Goal: Information Seeking & Learning: Check status

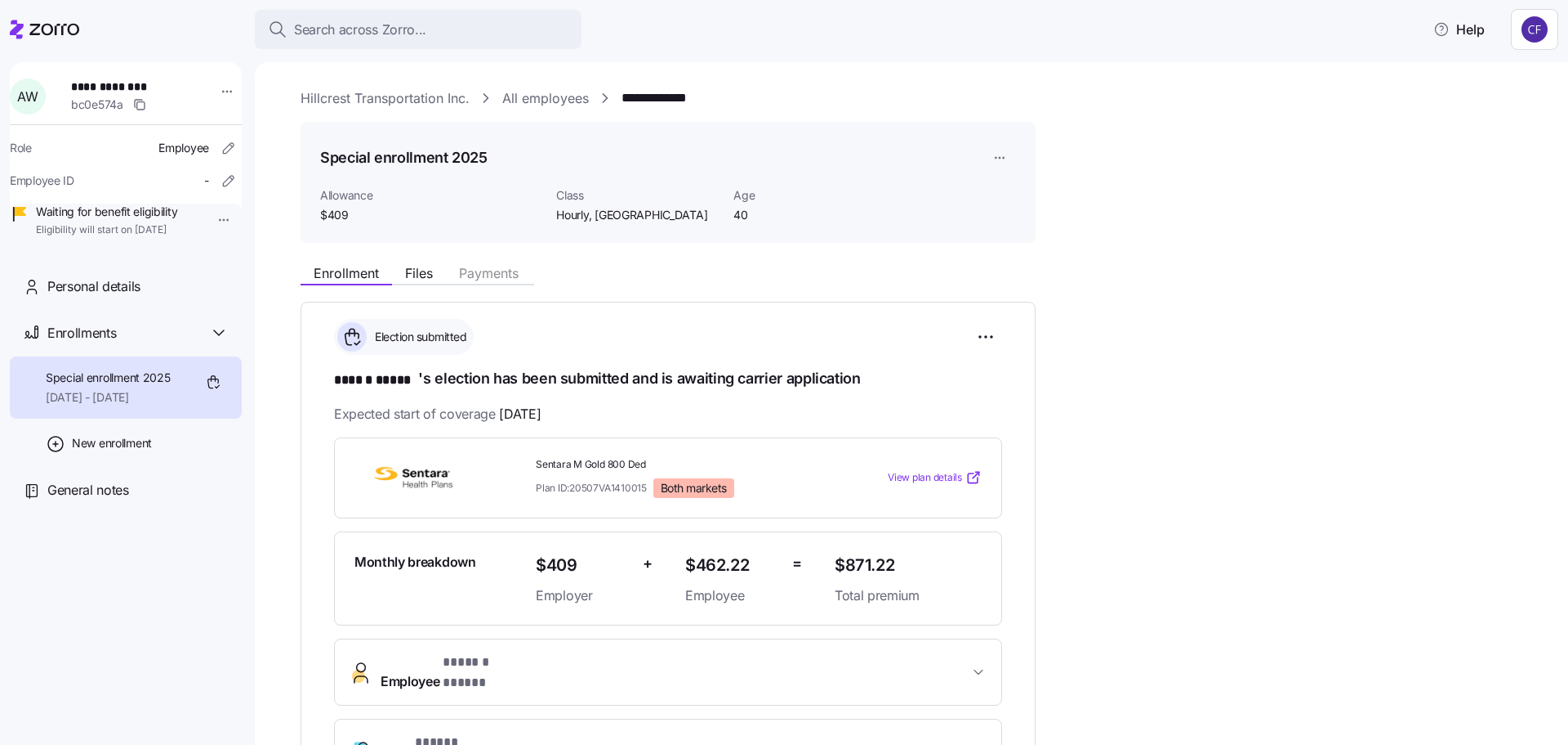
click at [376, 99] on link "Hillcrest Transportation Inc." at bounding box center [385, 98] width 169 height 20
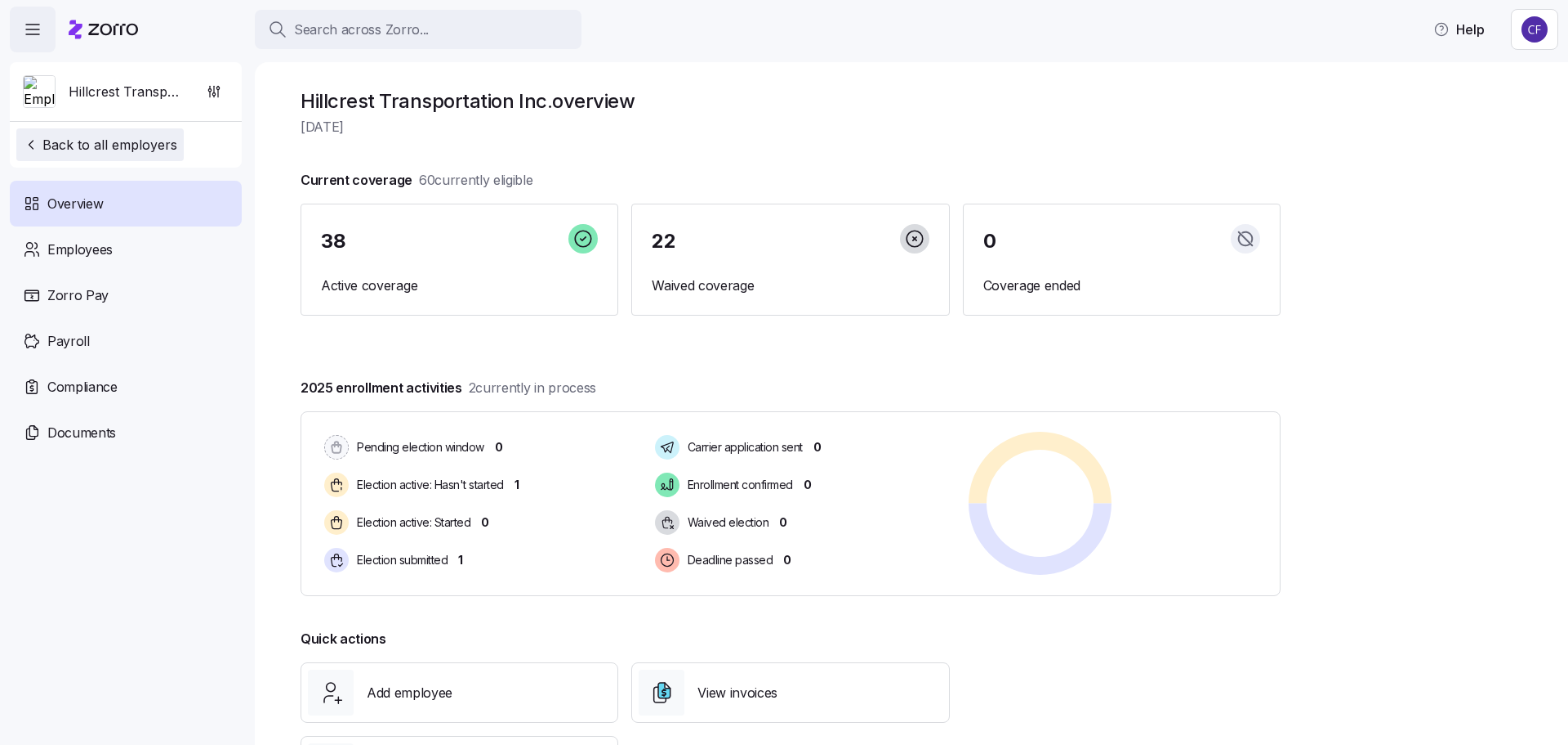
click at [127, 143] on span "Back to all employers" at bounding box center [100, 144] width 154 height 19
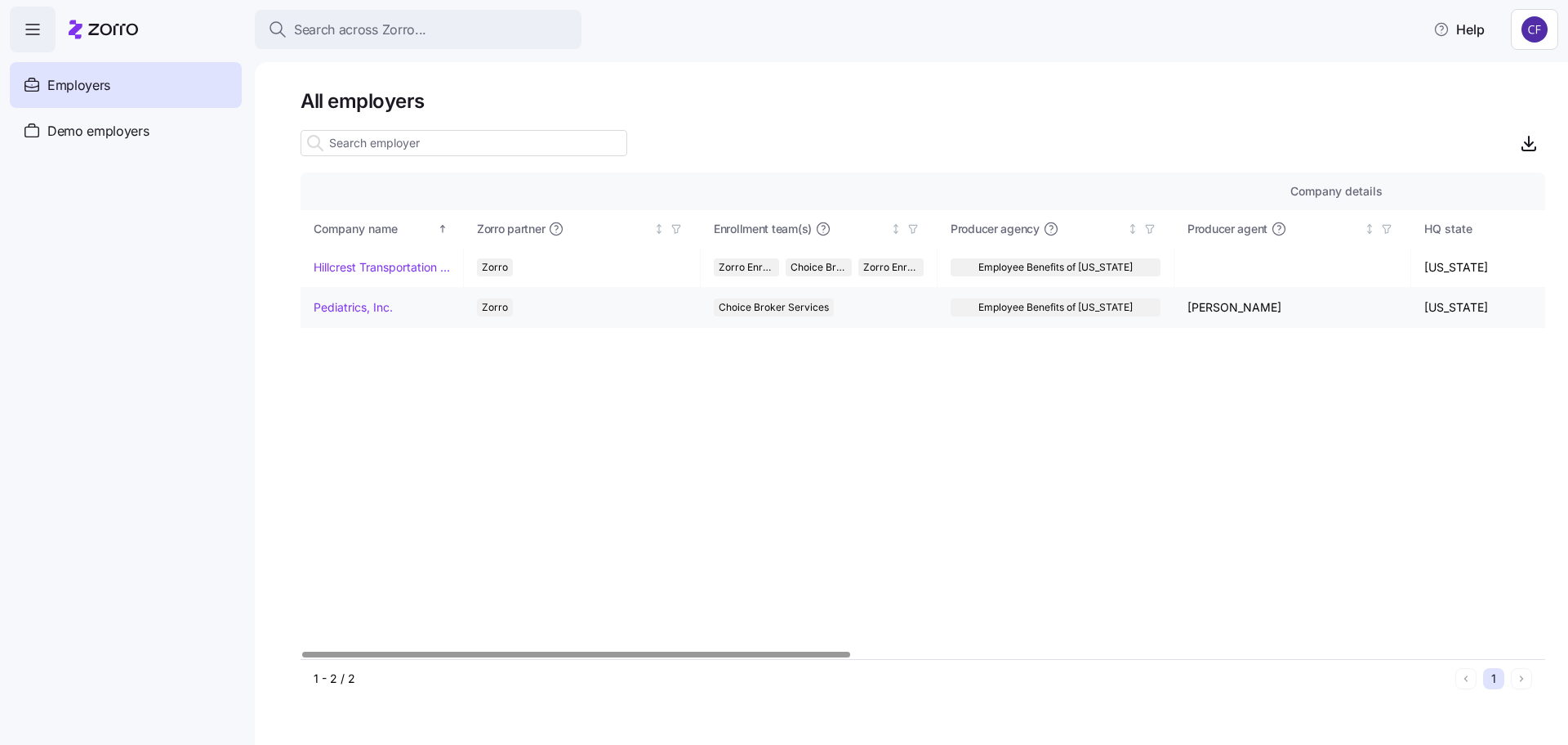
click at [364, 305] on link "Pediatrics, Inc." at bounding box center [352, 307] width 79 height 16
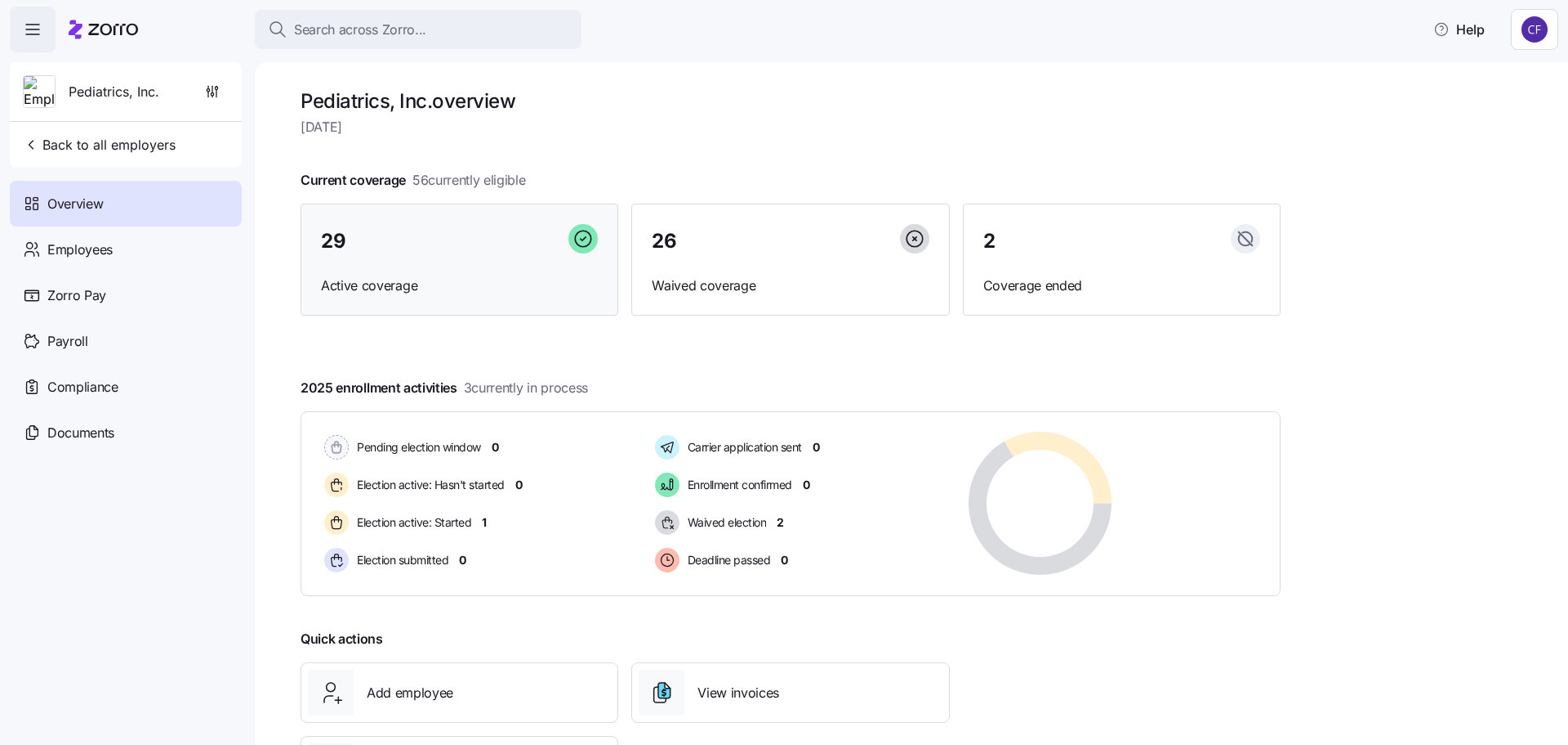
click at [493, 271] on div "29 Active coverage" at bounding box center [460, 260] width 318 height 113
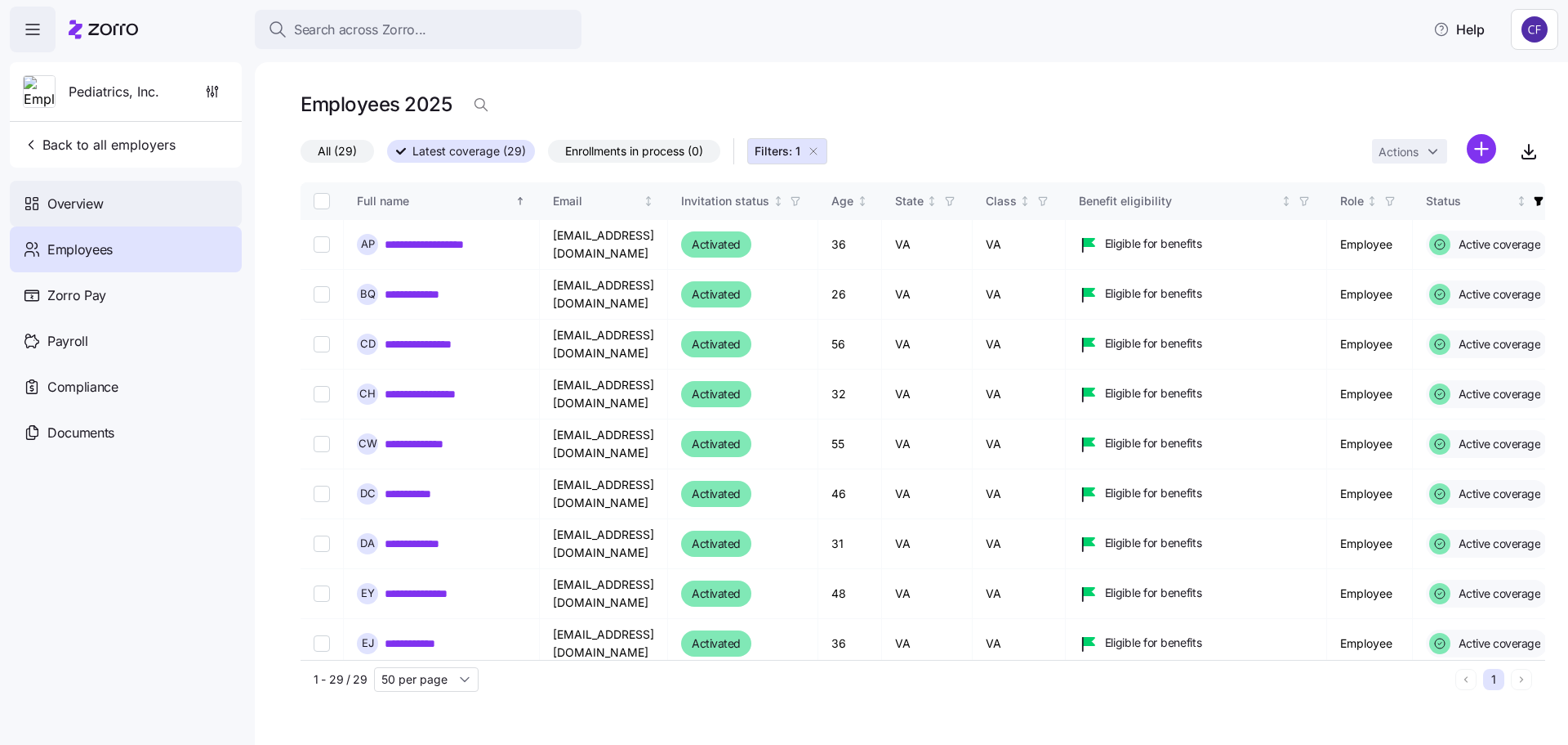
click at [117, 199] on div "Overview" at bounding box center [126, 204] width 232 height 46
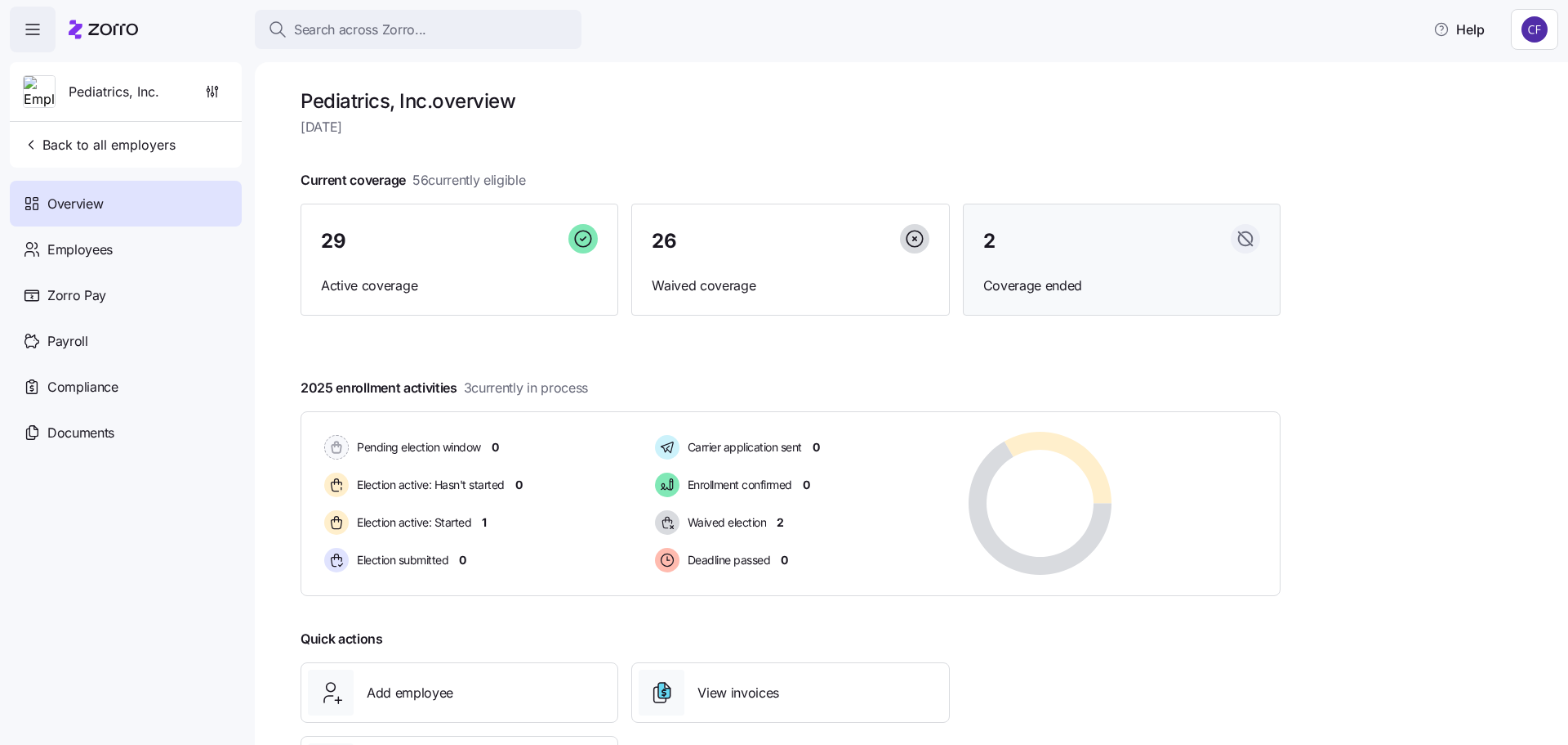
click at [1027, 252] on div "2" at bounding box center [1122, 242] width 277 height 35
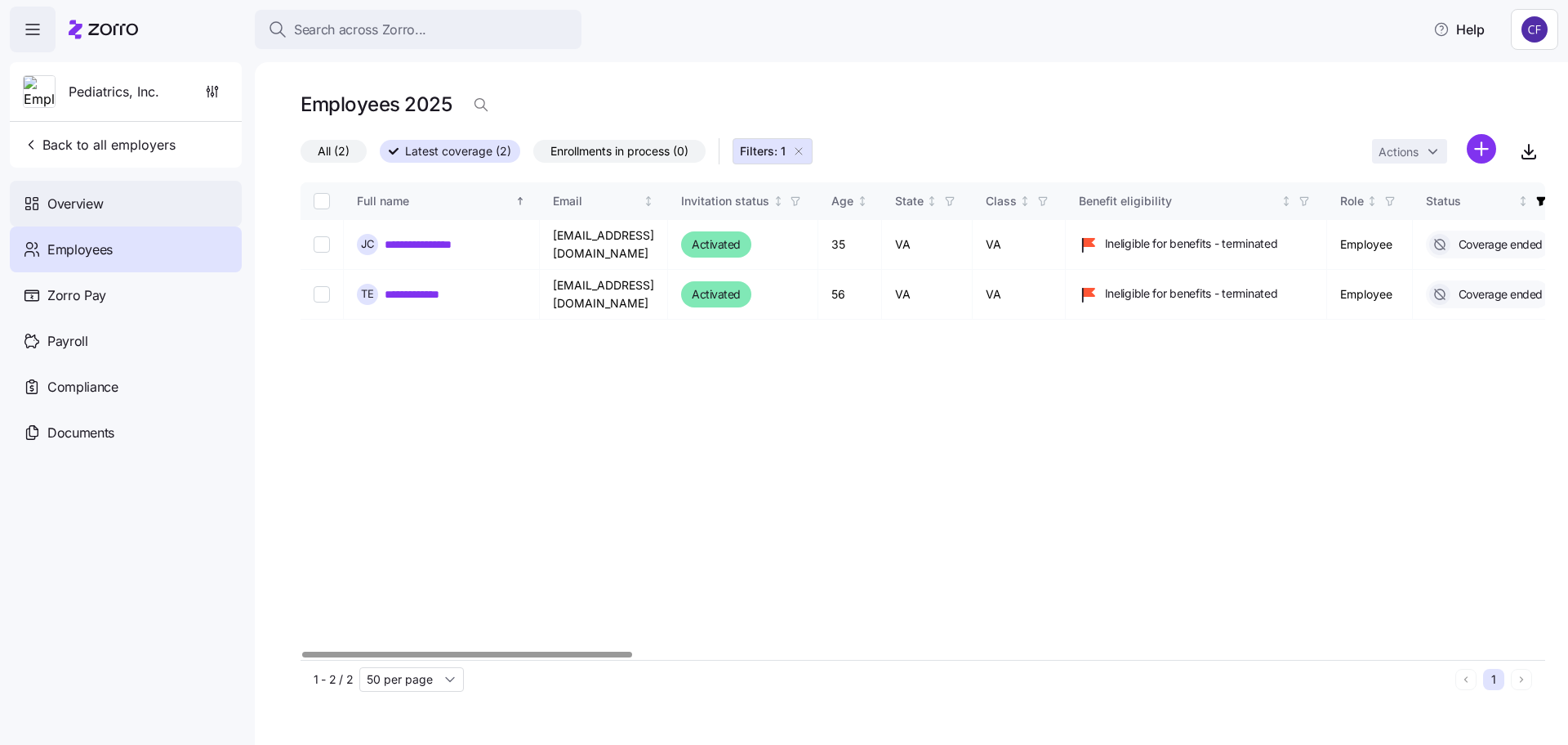
click at [84, 212] on span "Overview" at bounding box center [75, 204] width 56 height 20
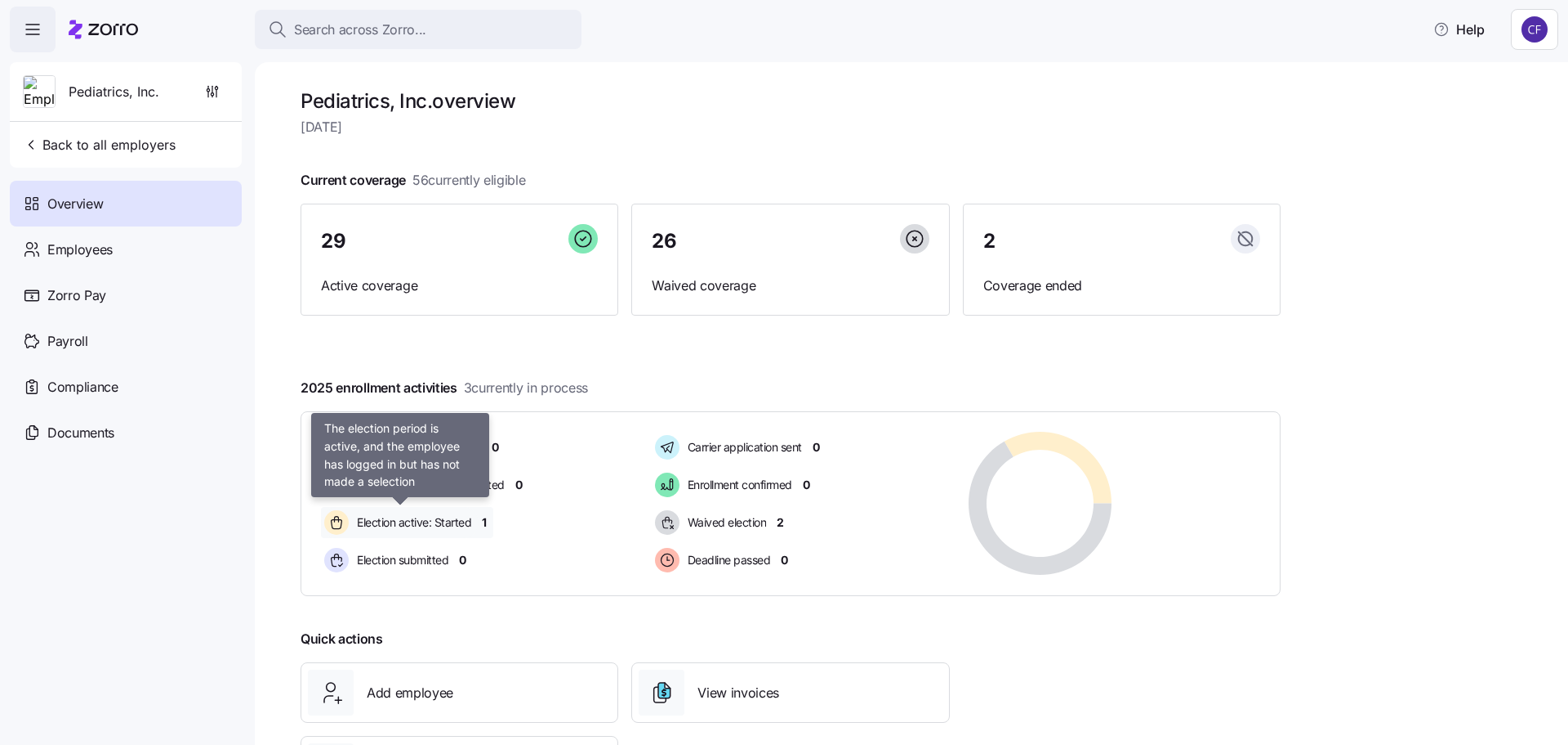
click at [439, 523] on span "Election active: Started" at bounding box center [412, 522] width 120 height 16
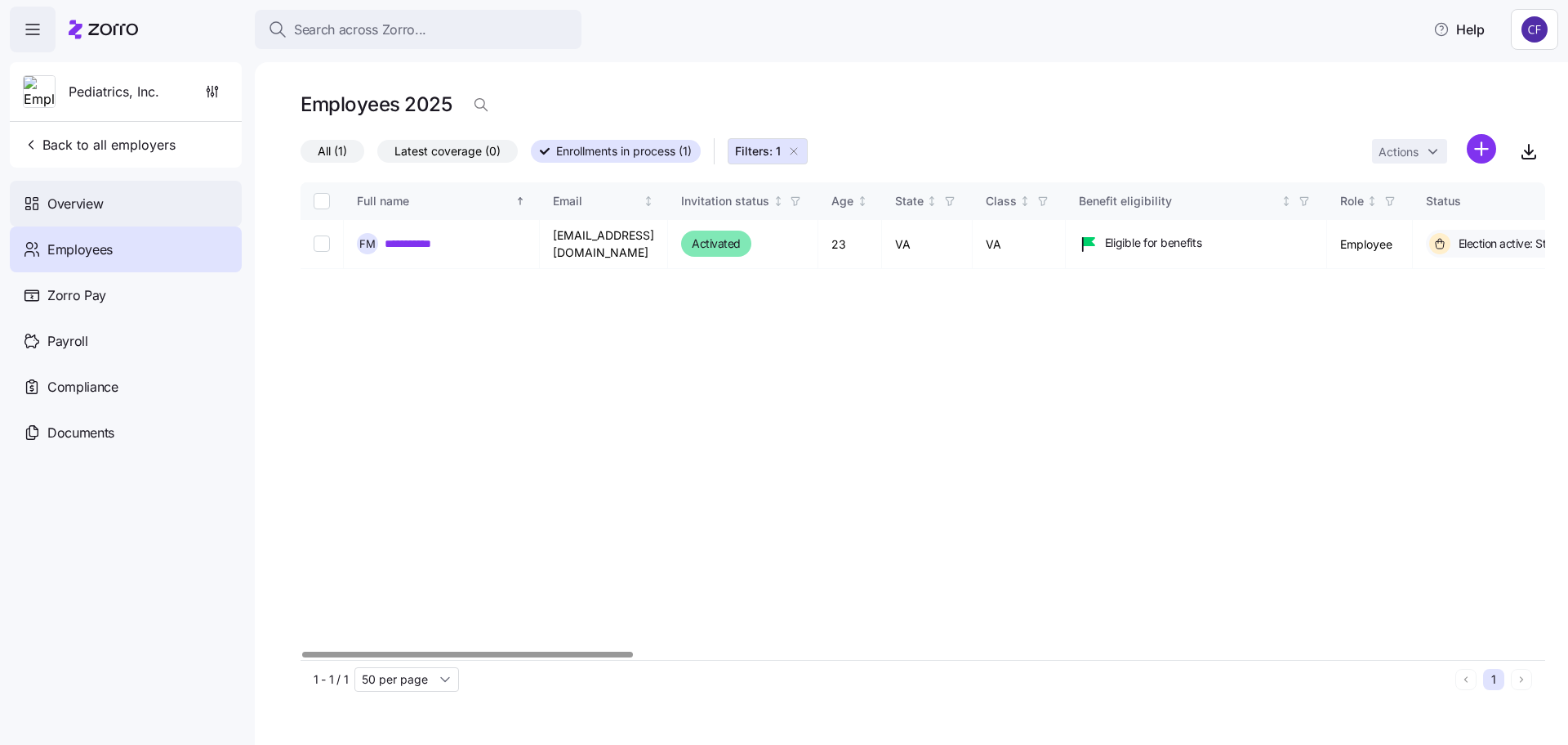
click at [74, 214] on div "Overview" at bounding box center [126, 204] width 232 height 46
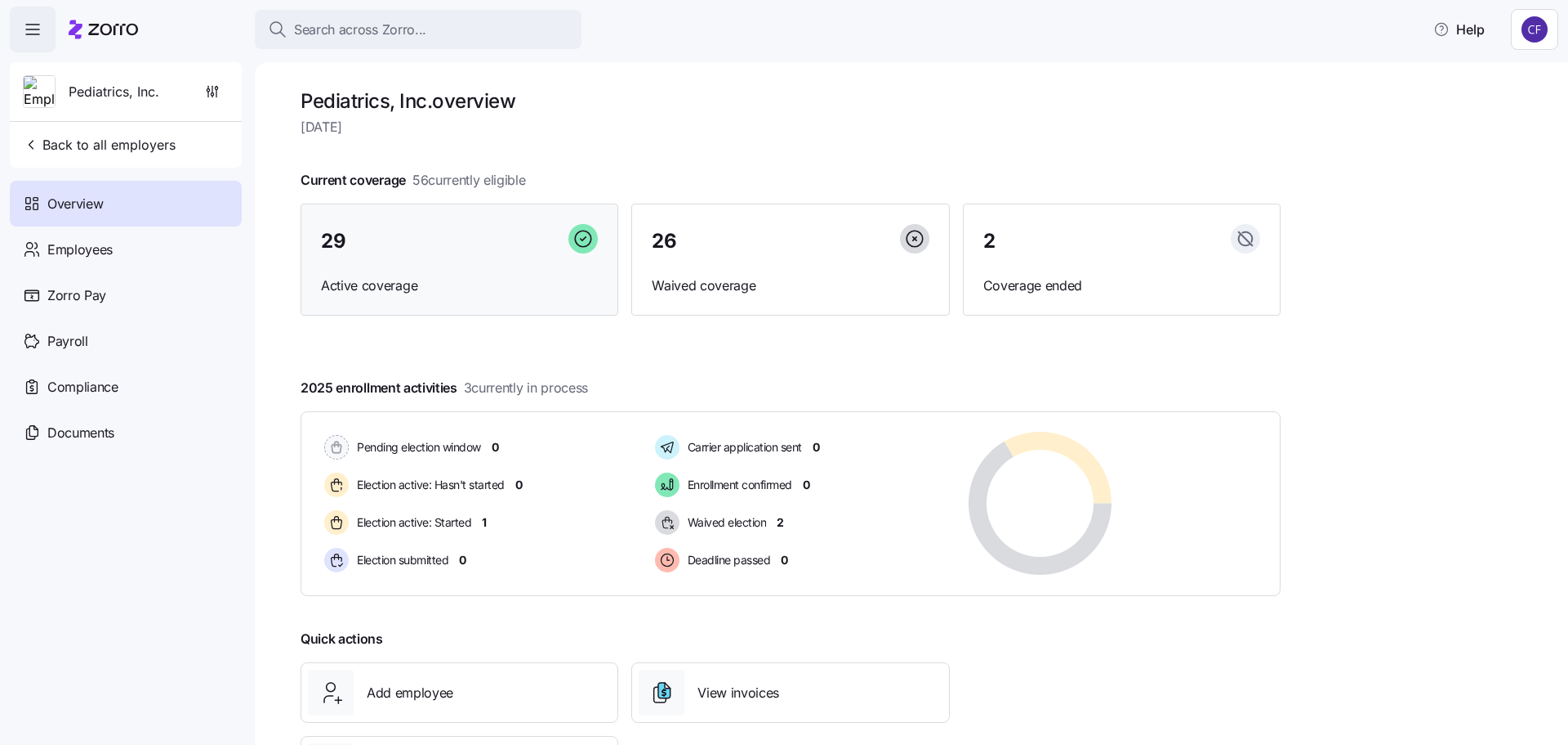
click at [504, 264] on div "29 Active coverage" at bounding box center [460, 260] width 318 height 113
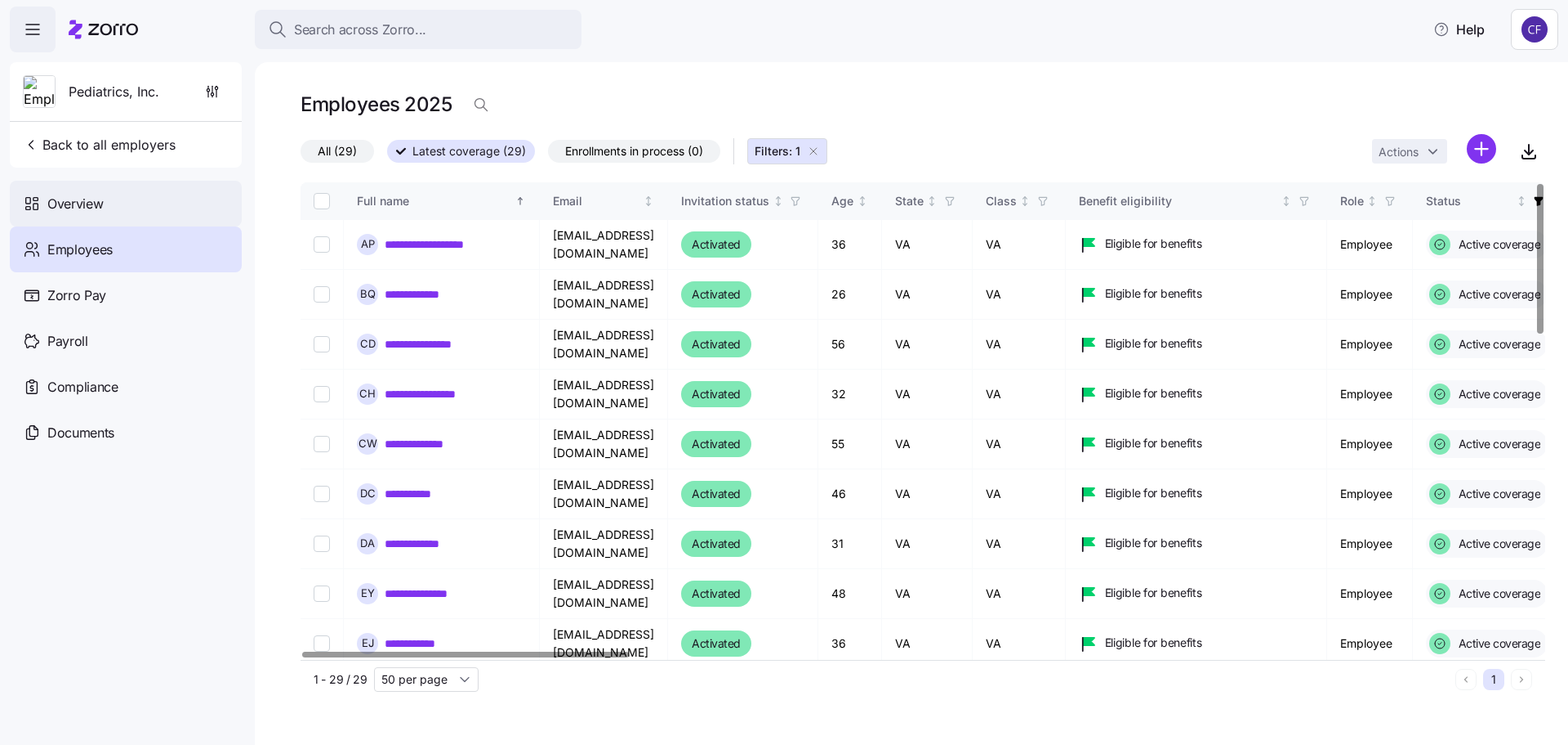
click at [90, 196] on span "Overview" at bounding box center [75, 204] width 56 height 20
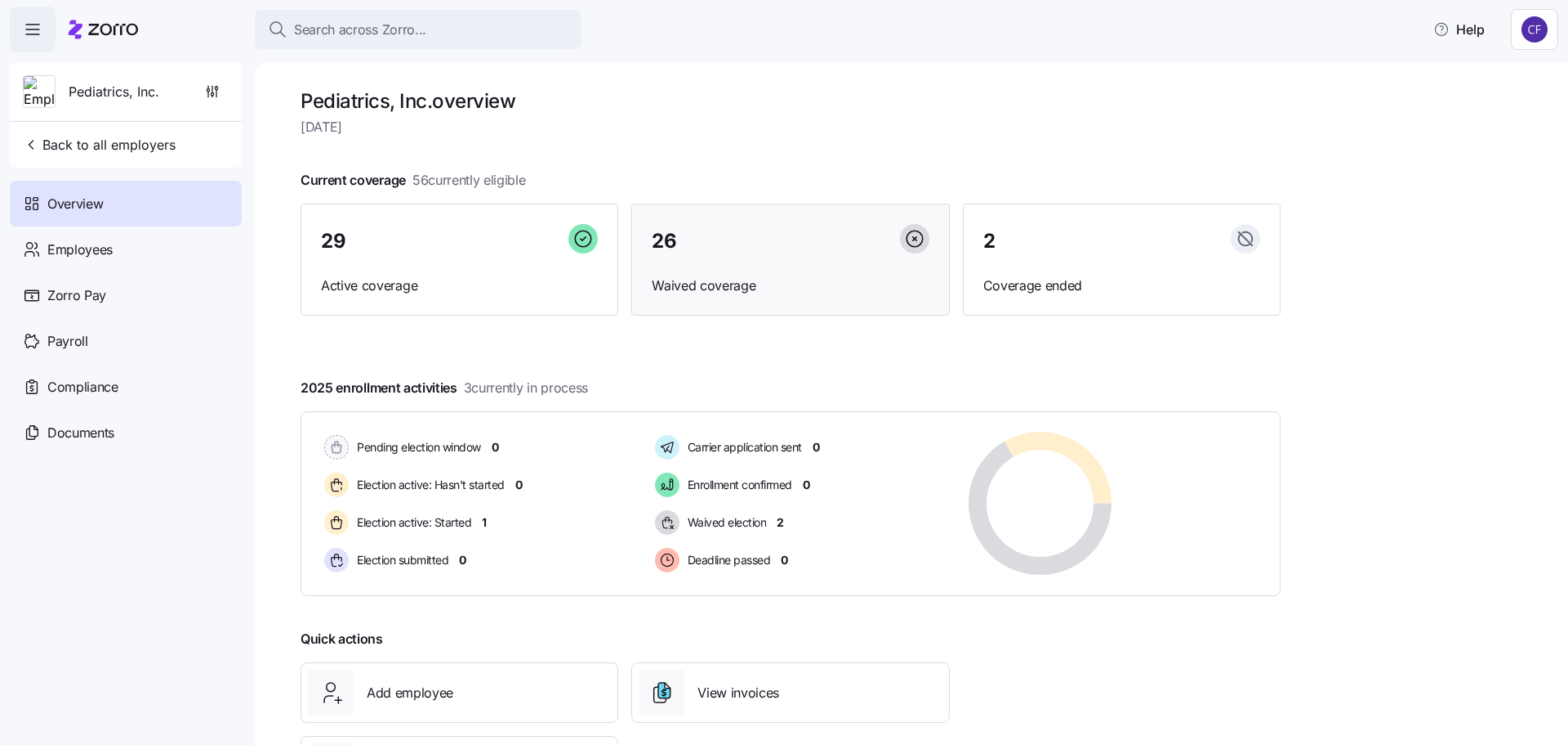
click at [730, 275] on span "Waived coverage" at bounding box center [790, 285] width 277 height 20
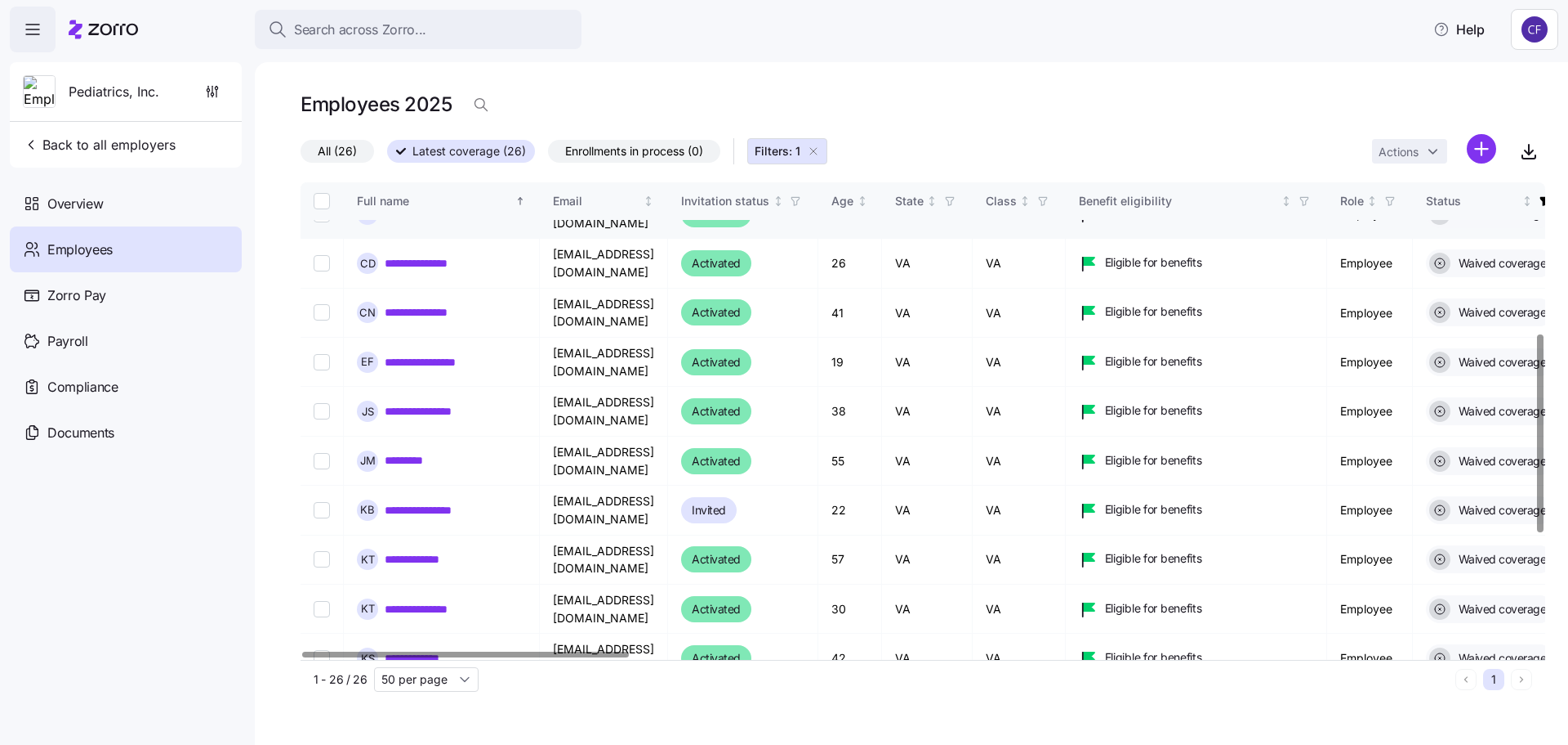
scroll to position [491, 0]
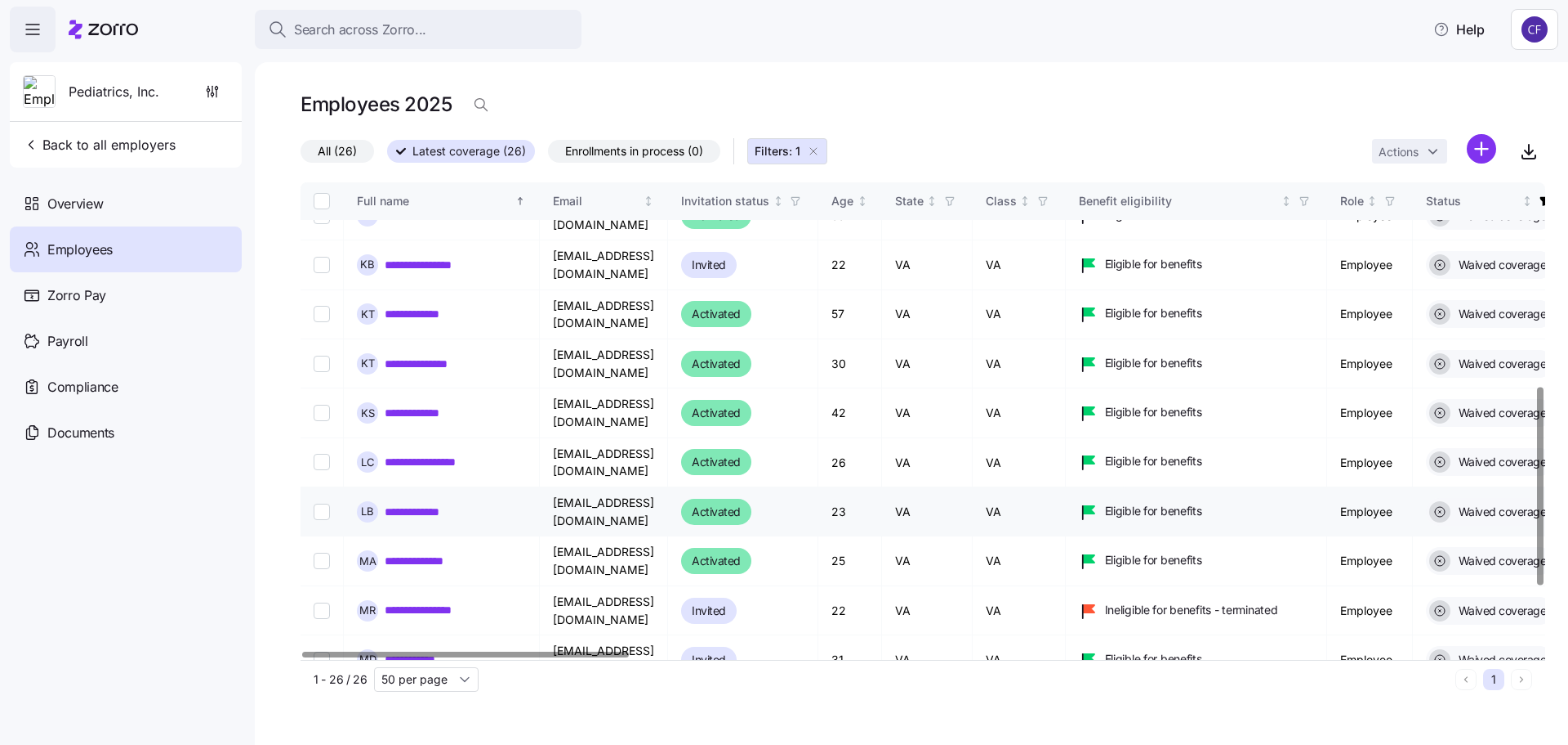
click at [432, 503] on link "**********" at bounding box center [422, 511] width 74 height 16
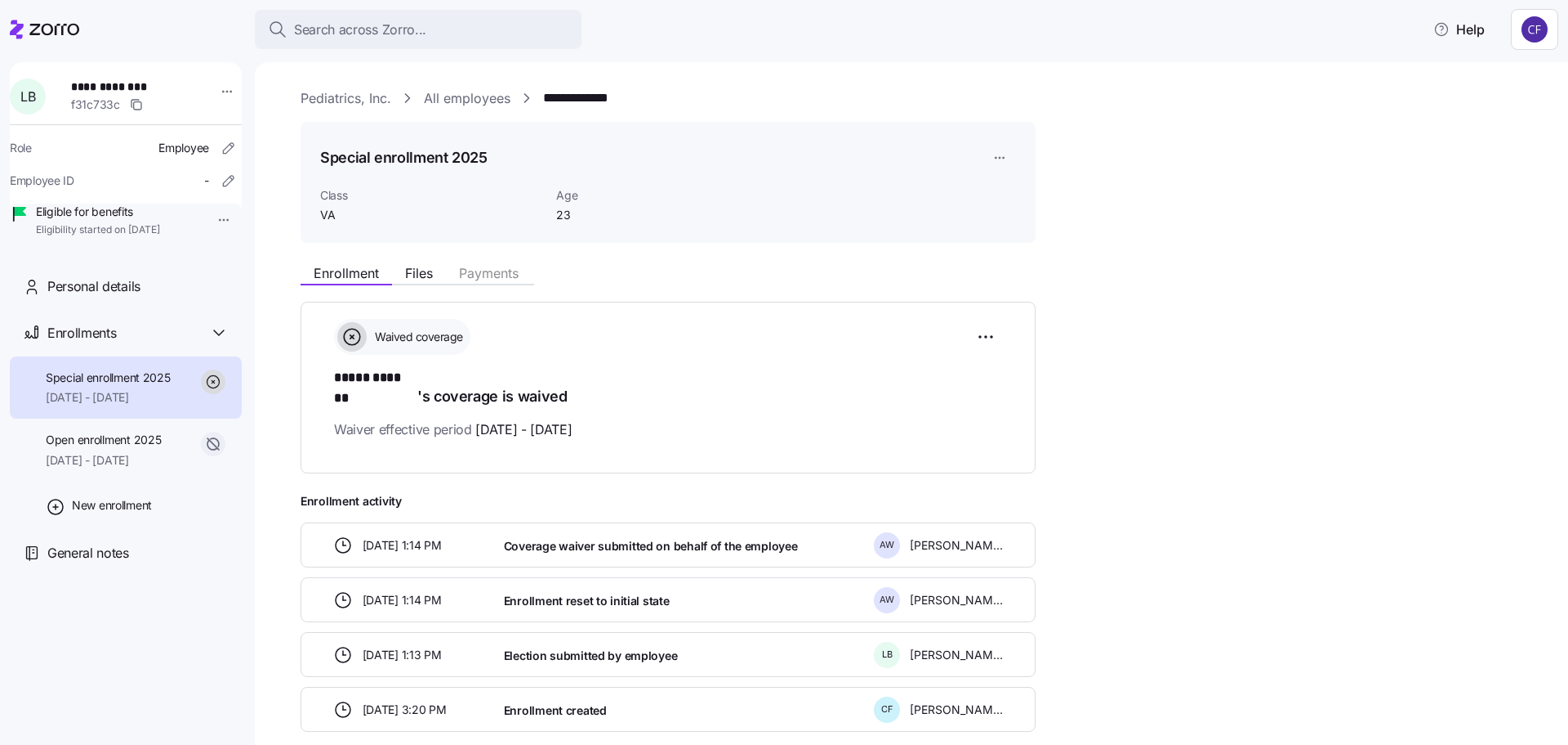
scroll to position [68, 0]
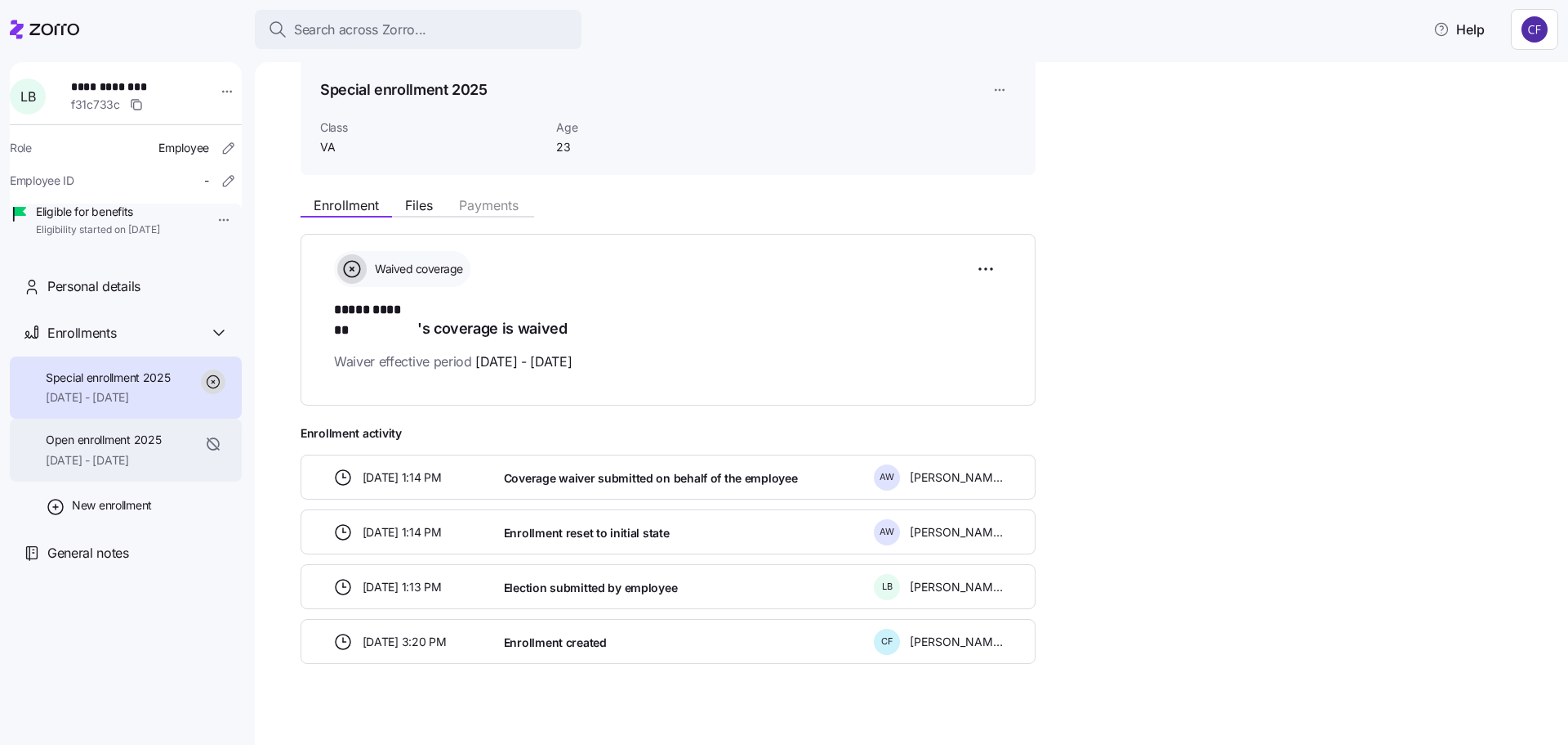
click at [142, 469] on span "[DATE] - [DATE]" at bounding box center [104, 460] width 115 height 16
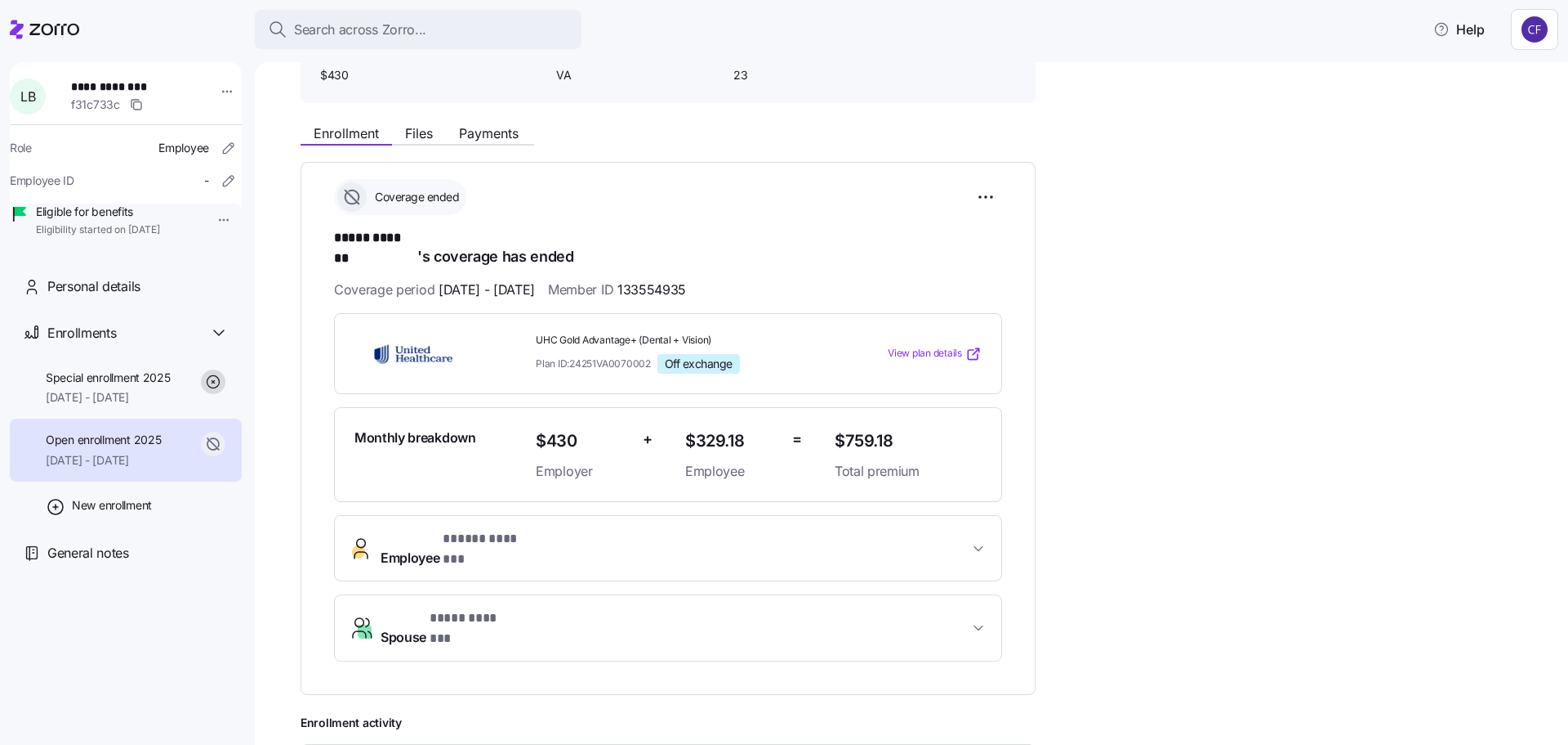
scroll to position [164, 0]
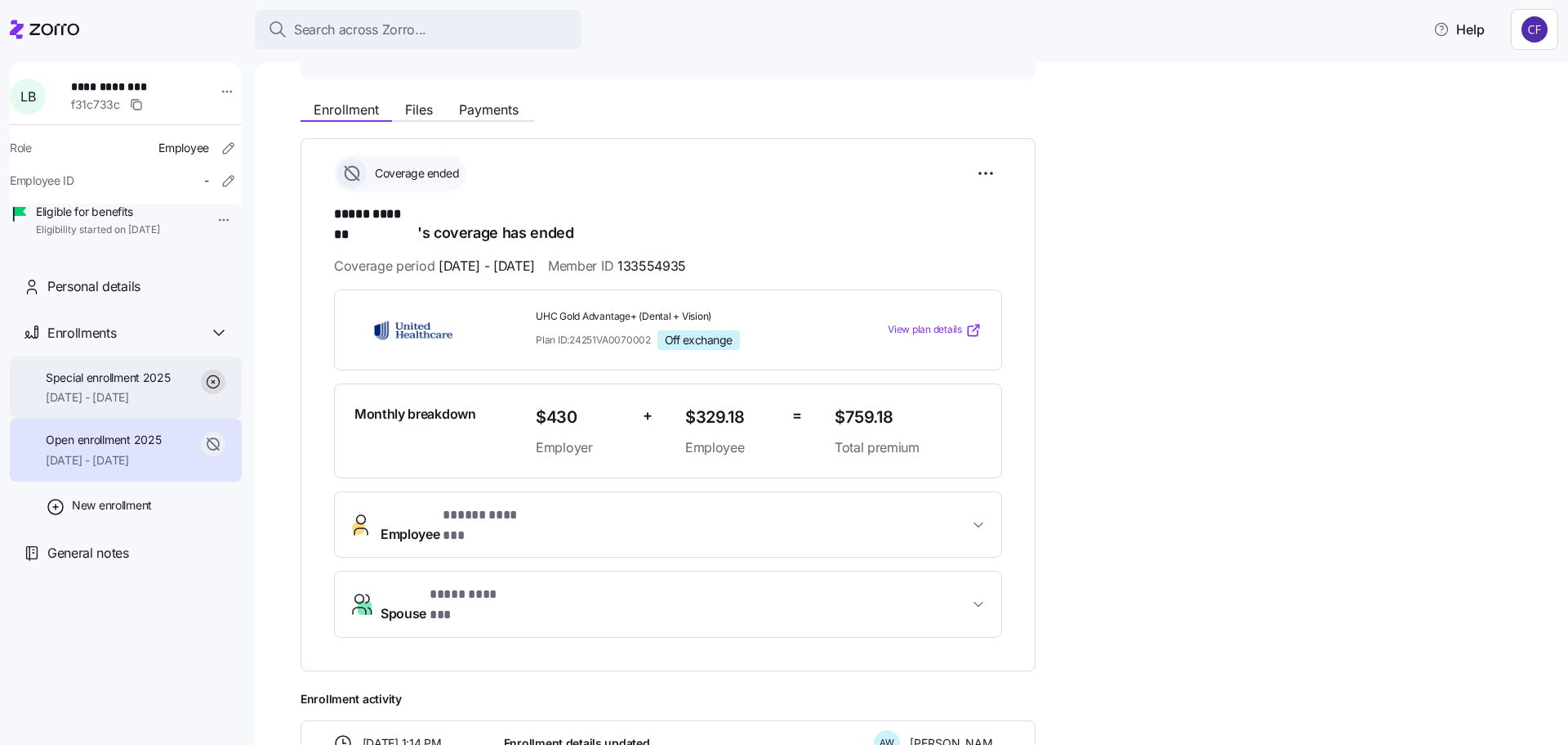
click at [132, 406] on span "[DATE] - [DATE]" at bounding box center [108, 397] width 125 height 16
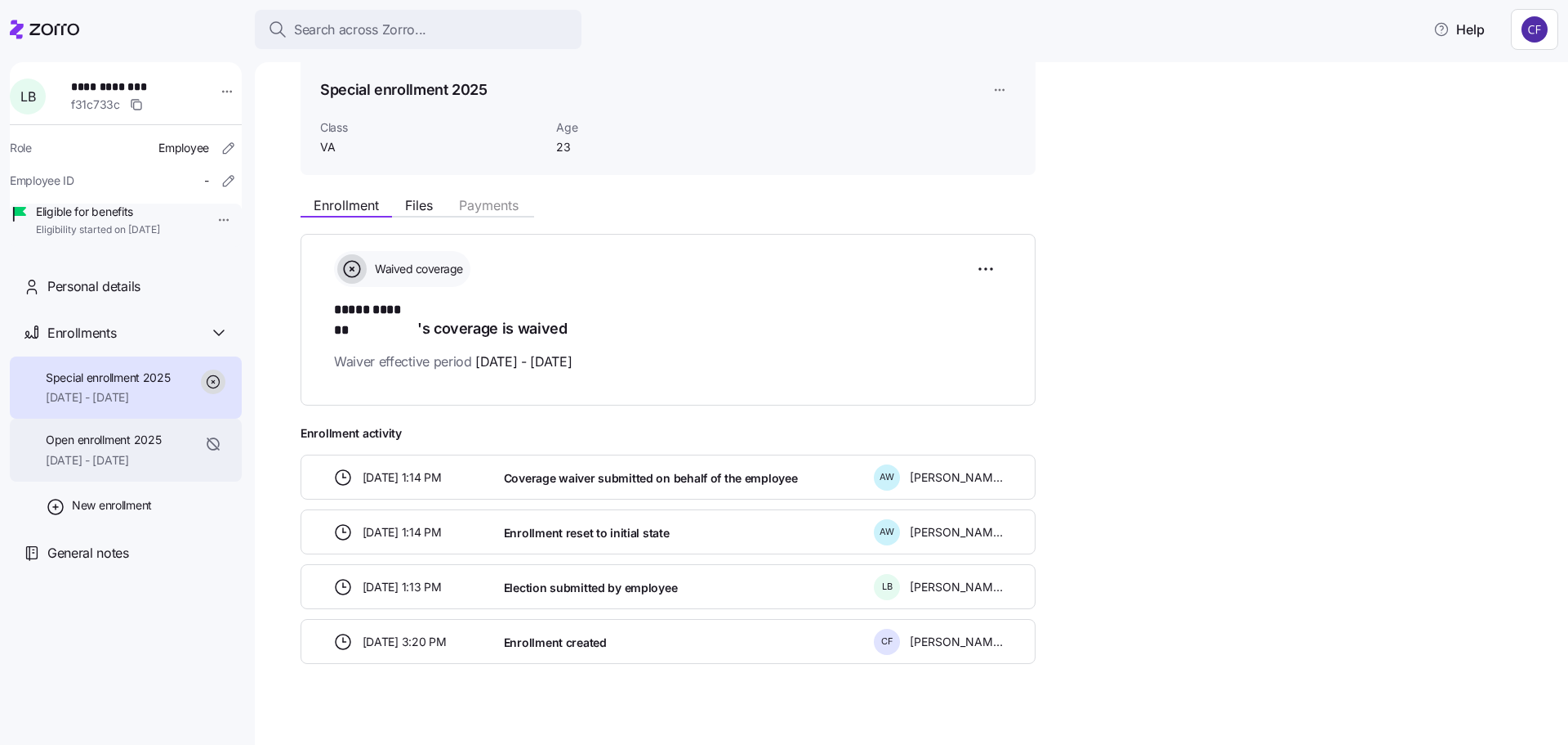
click at [91, 469] on span "[DATE] - [DATE]" at bounding box center [104, 460] width 115 height 16
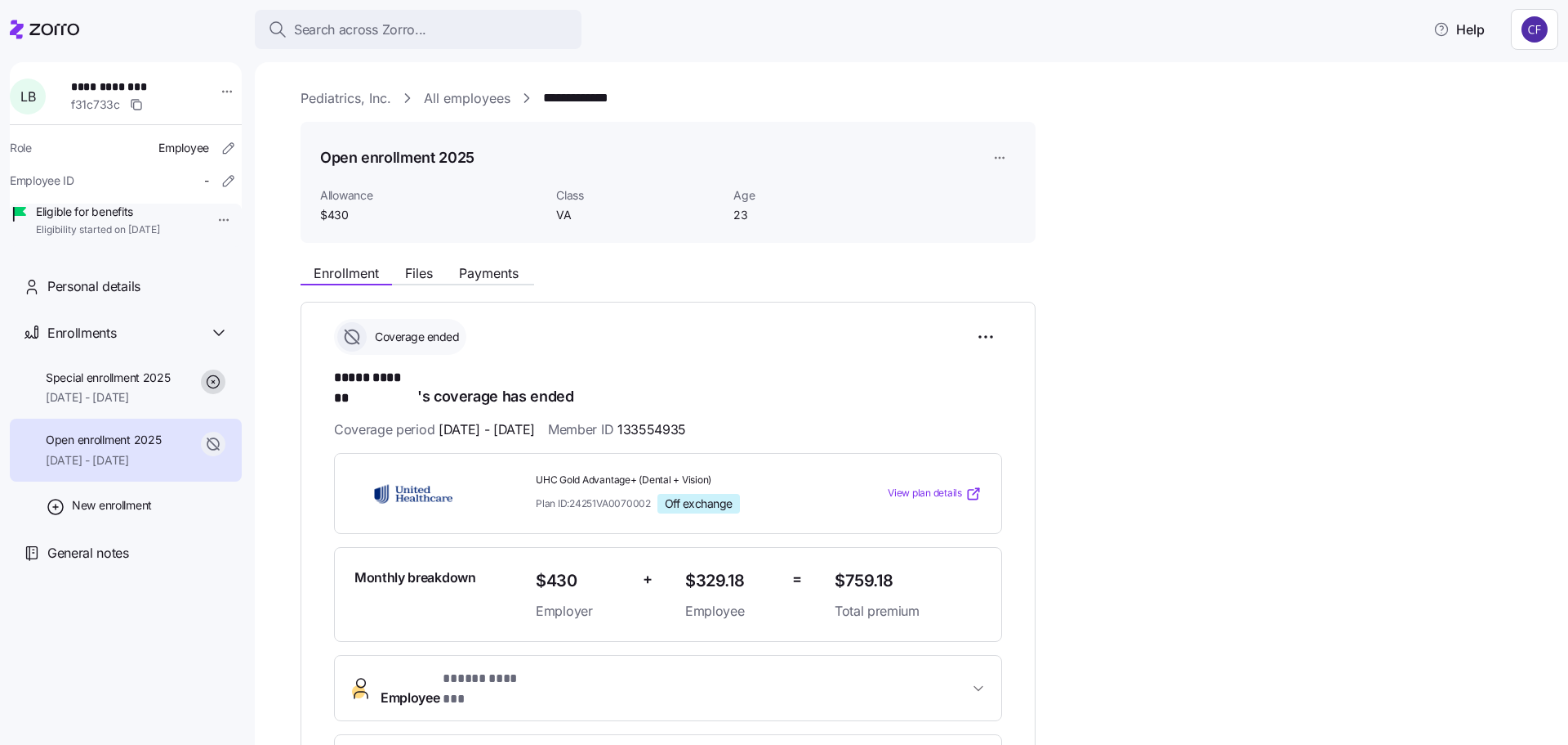
click at [336, 99] on link "Pediatrics, Inc." at bounding box center [346, 98] width 90 height 20
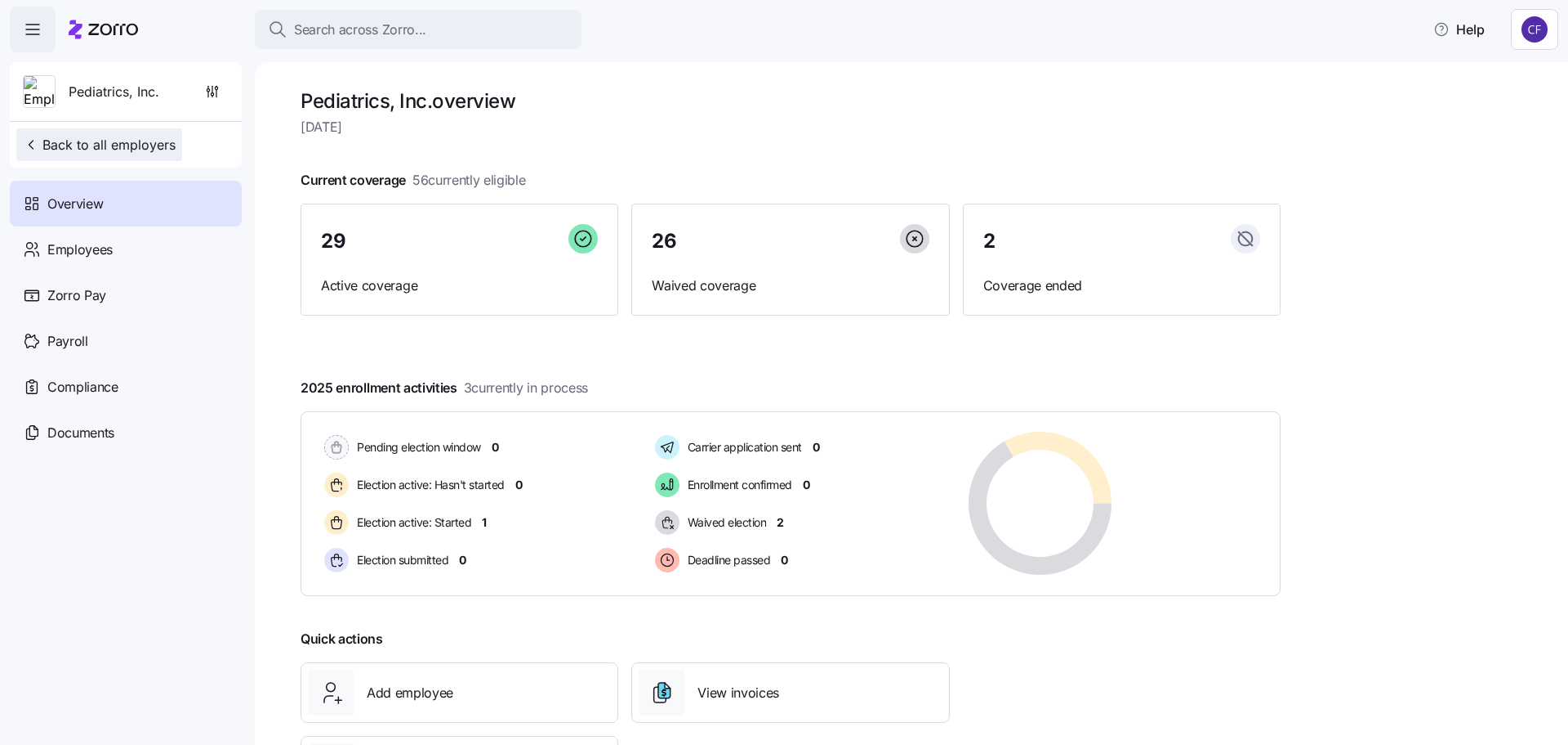
click at [66, 153] on span "Back to all employers" at bounding box center [99, 144] width 153 height 19
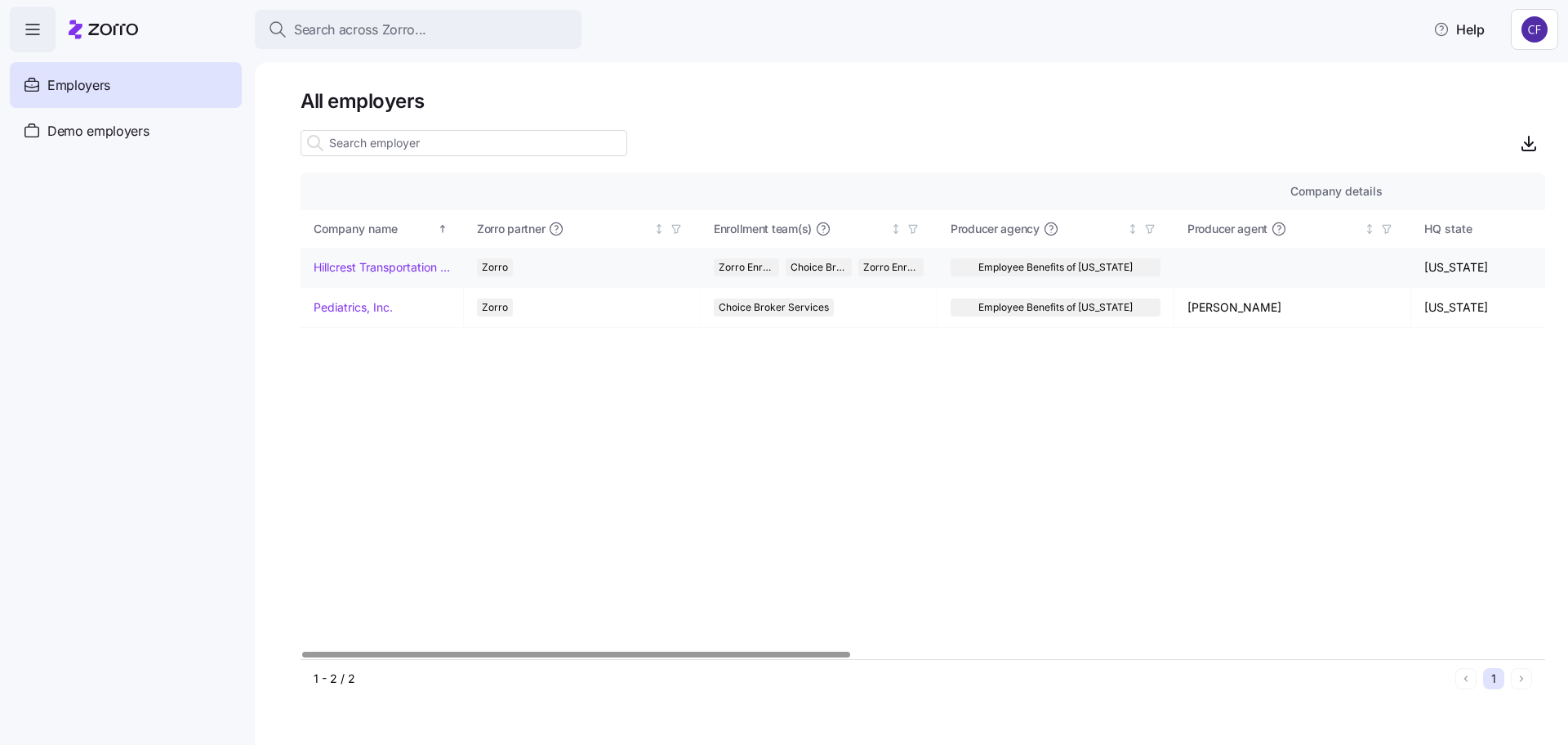
click at [404, 263] on link "Hillcrest Transportation Inc." at bounding box center [382, 267] width 136 height 16
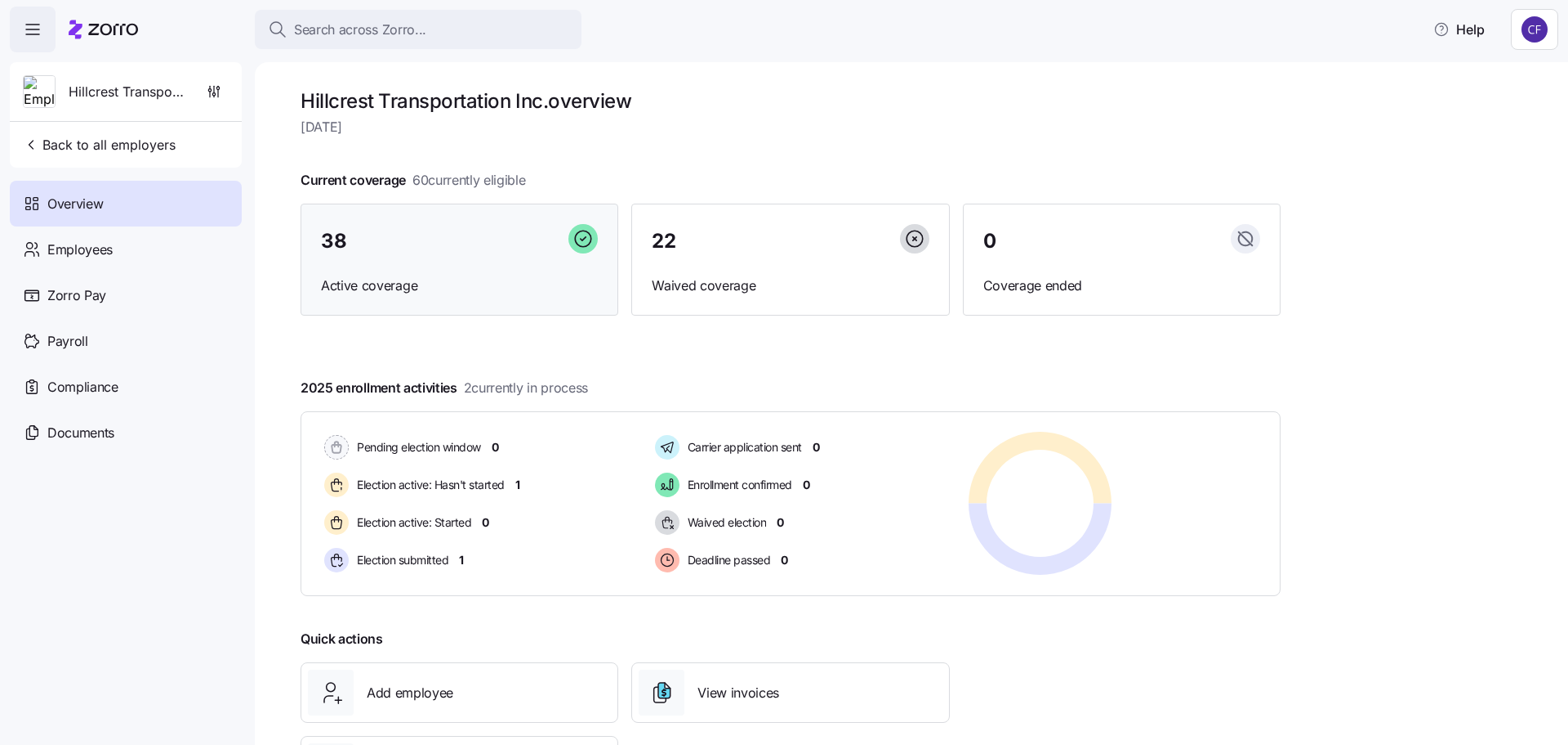
click at [409, 259] on div "38" at bounding box center [460, 242] width 277 height 35
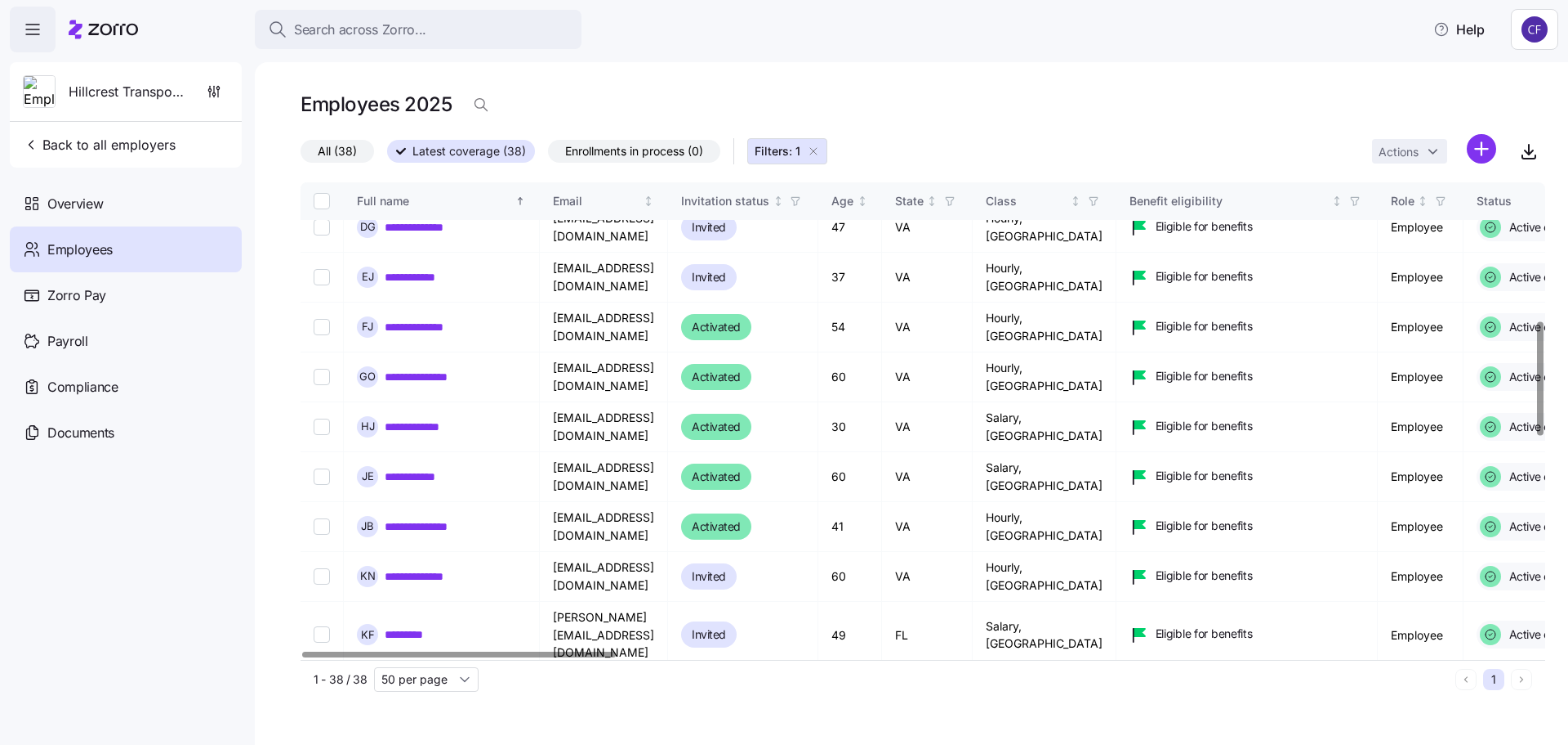
scroll to position [654, 0]
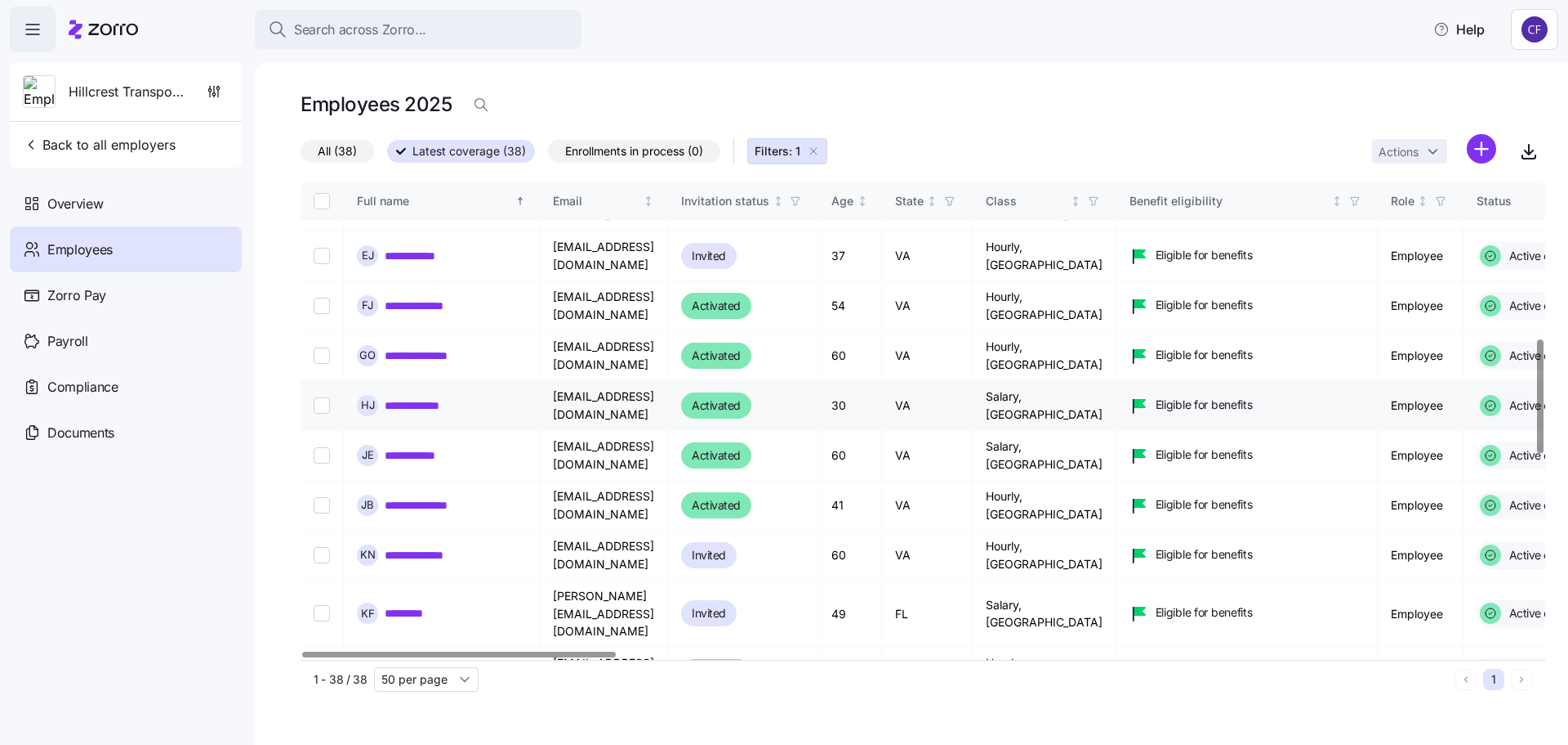
click at [437, 397] on link "**********" at bounding box center [427, 405] width 84 height 16
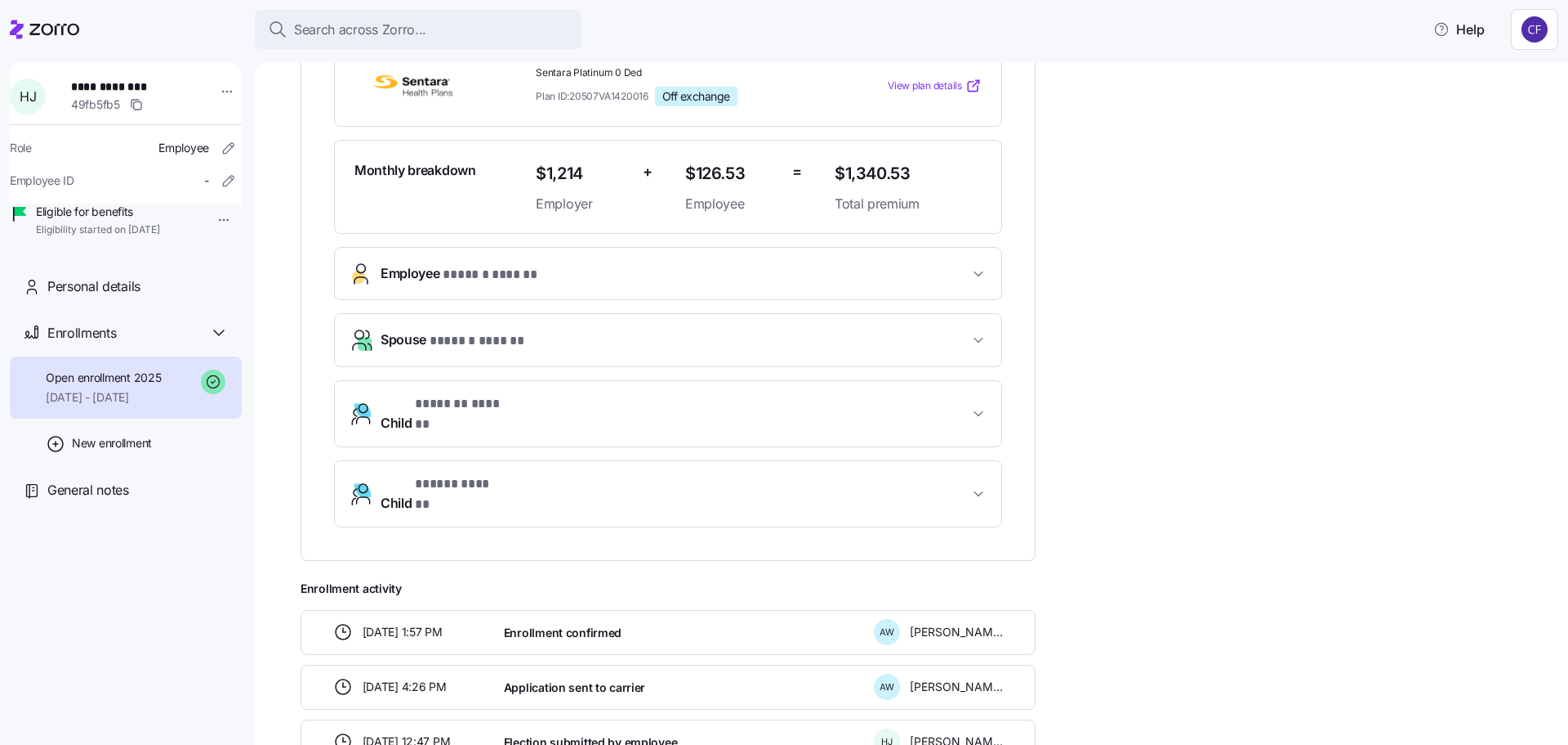
scroll to position [408, 0]
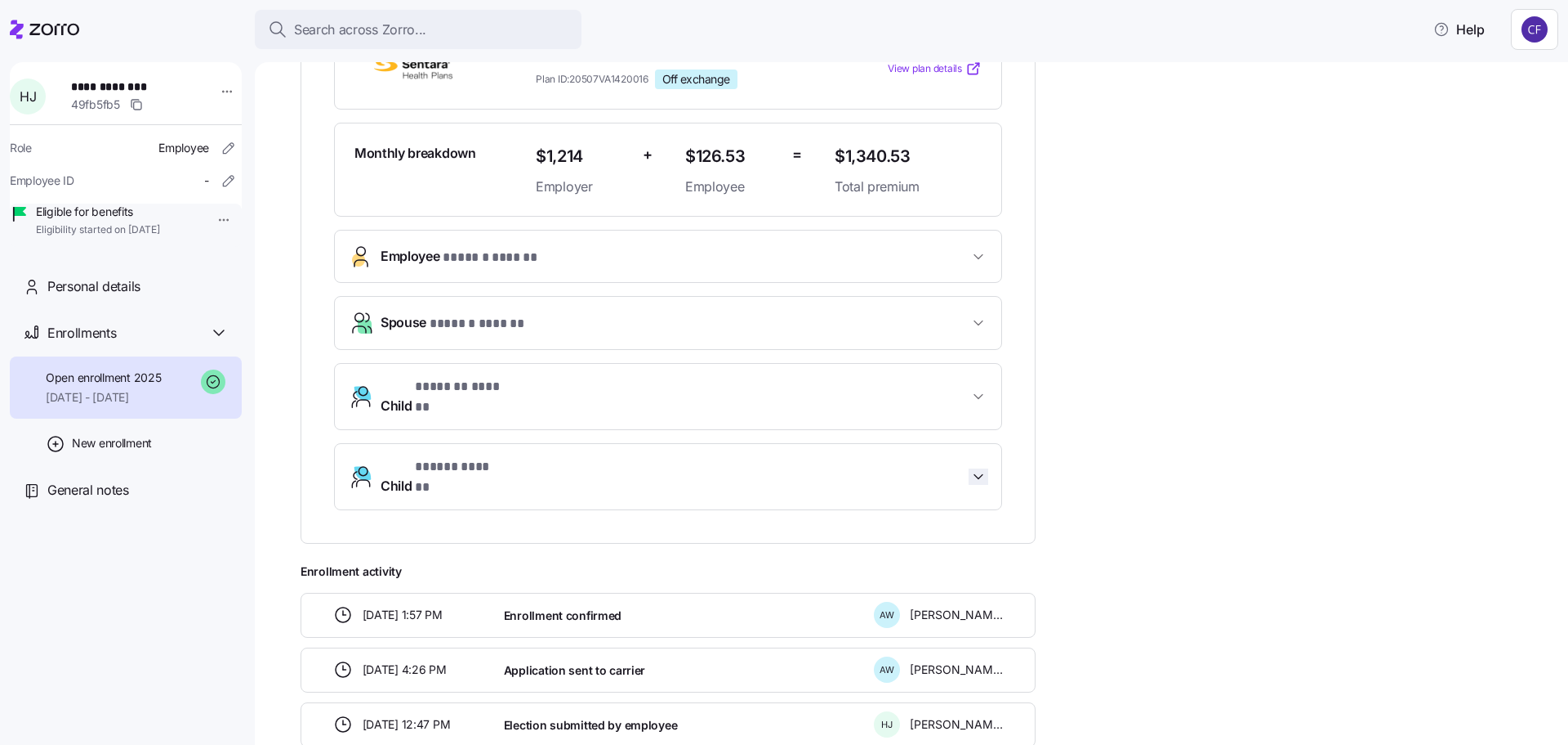
click at [972, 469] on icon "button" at bounding box center [978, 477] width 16 height 16
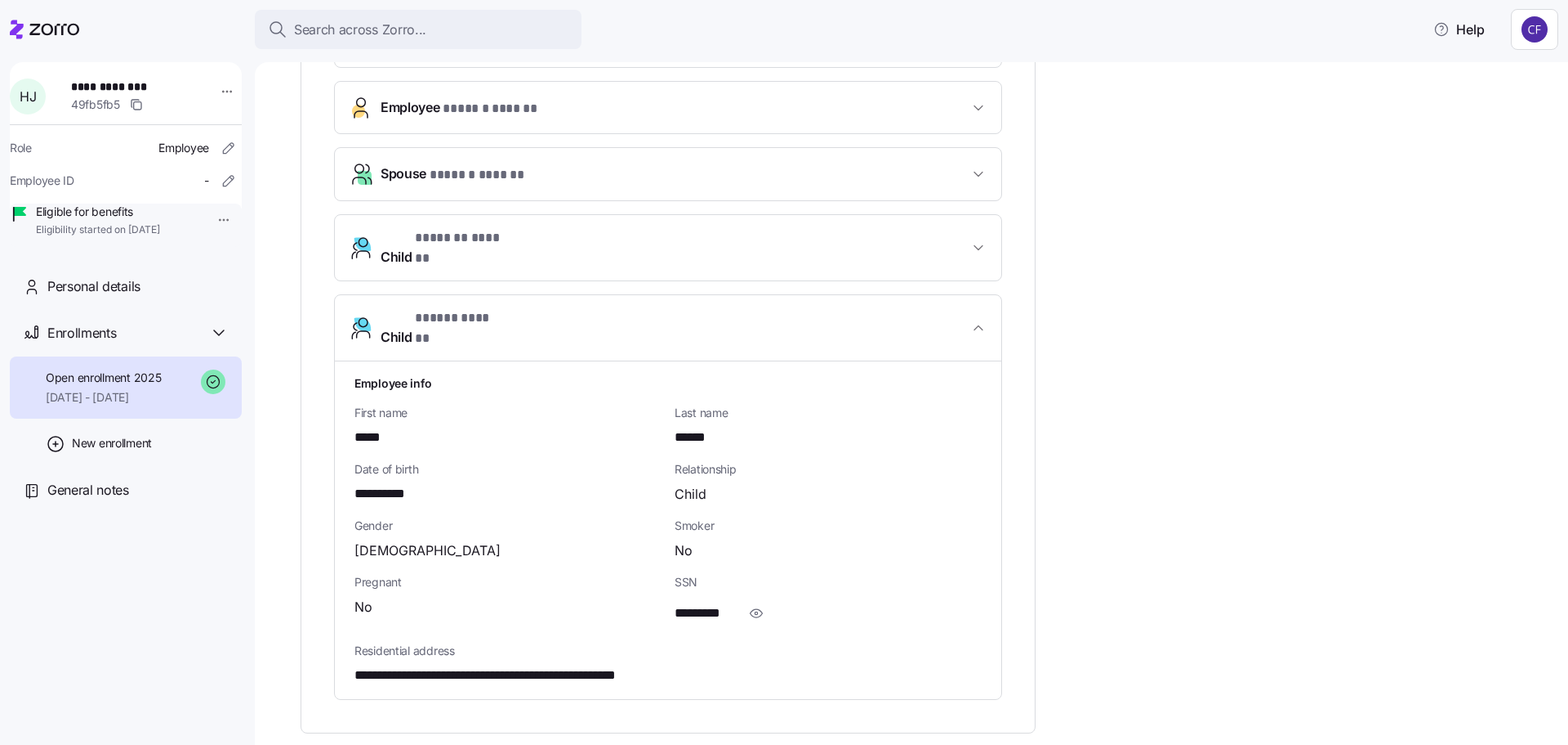
scroll to position [572, 0]
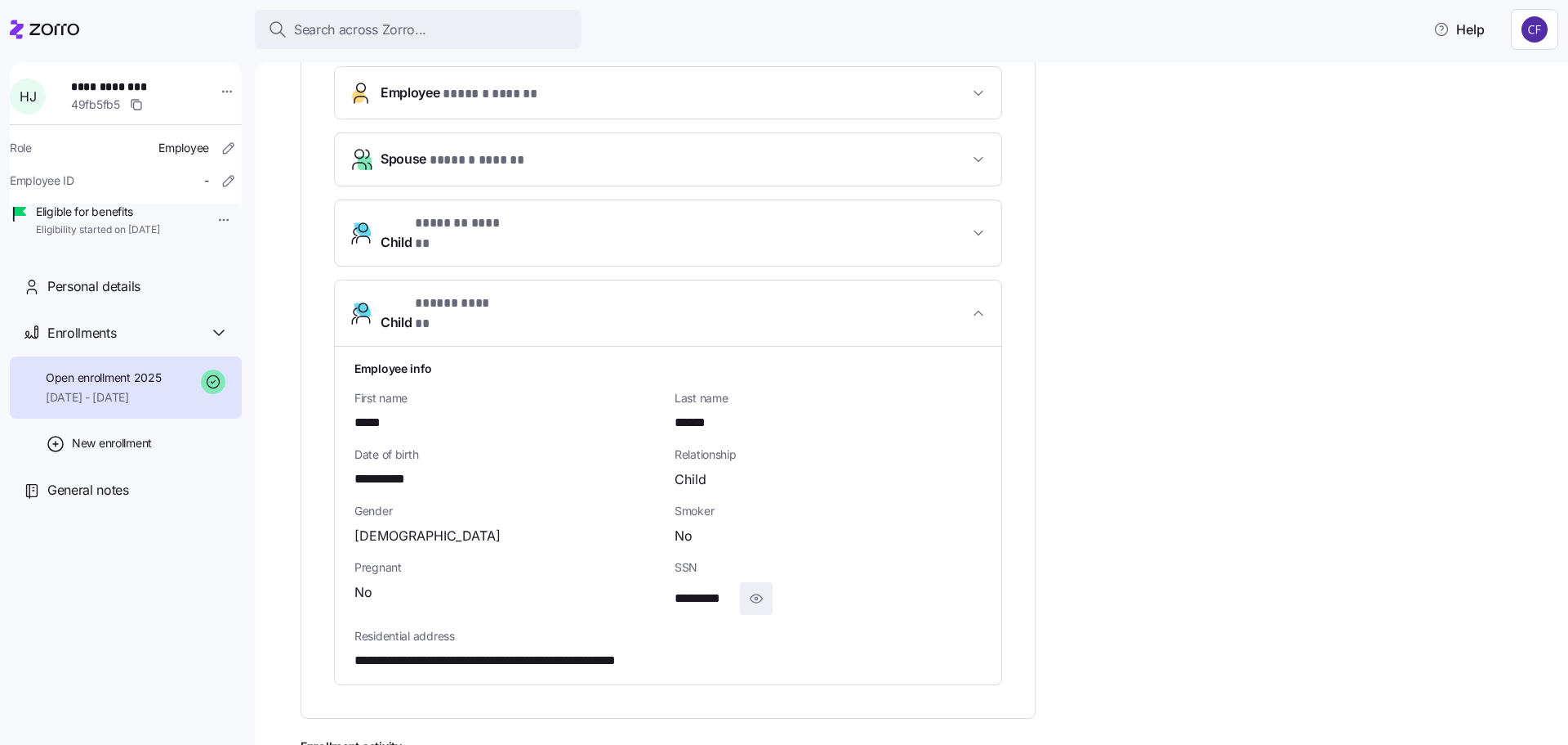
click at [762, 588] on icon "button" at bounding box center [756, 598] width 16 height 19
click at [351, 29] on span "Search across Zorro..." at bounding box center [359, 29] width 132 height 20
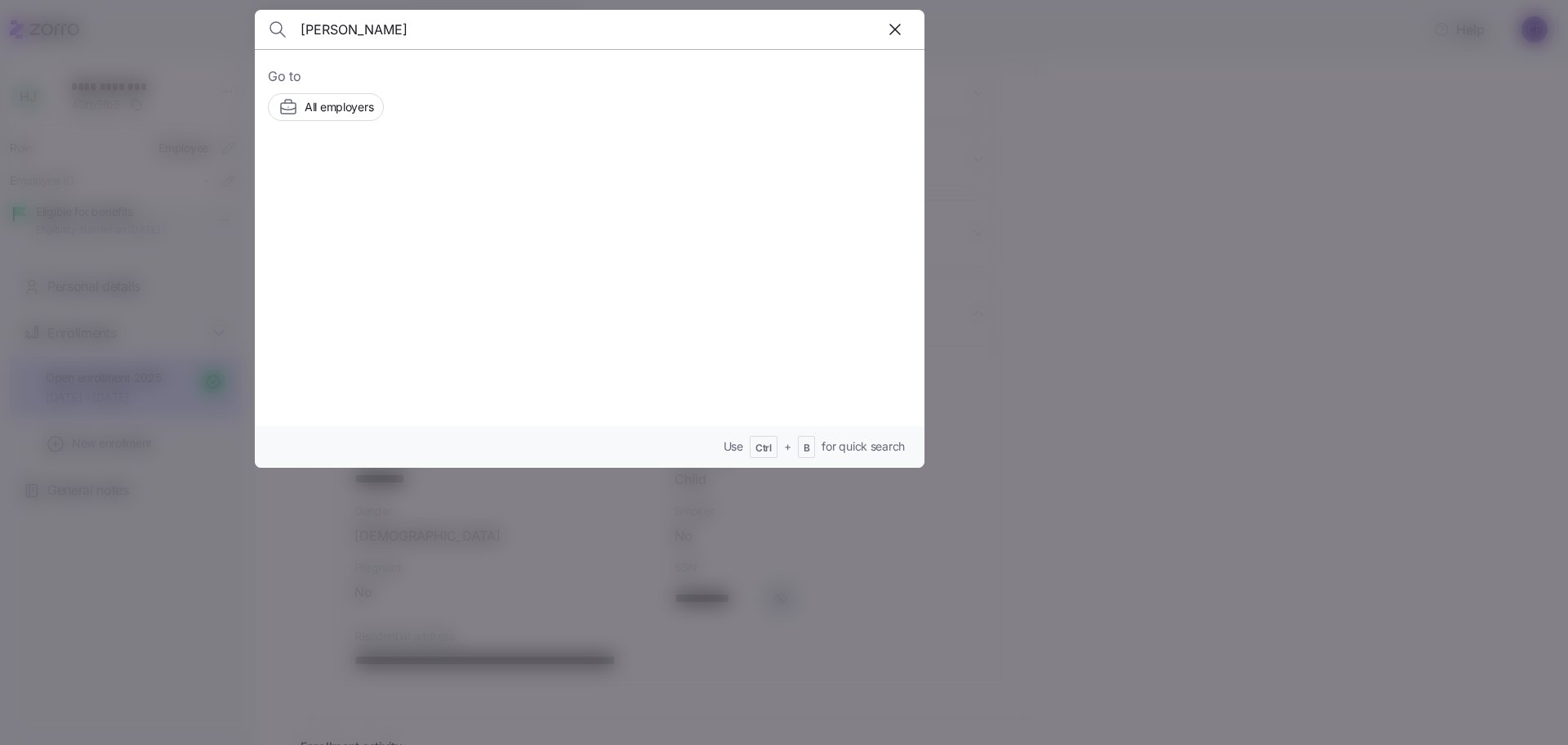
type input "[PERSON_NAME]"
click at [469, 199] on div "Employers Pediatrics, Inc. Employees" at bounding box center [510, 206] width 251 height 19
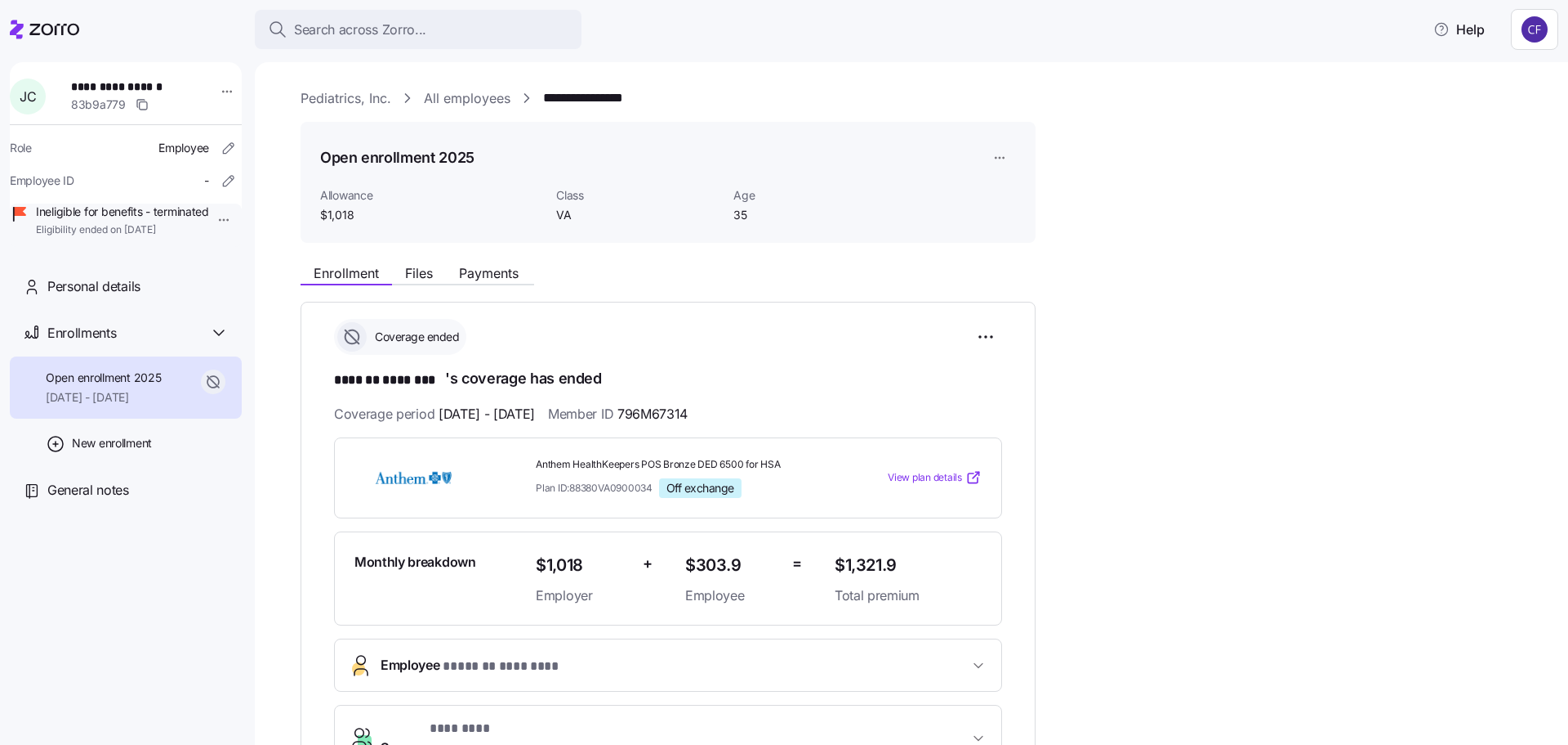
click at [360, 102] on link "Pediatrics, Inc." at bounding box center [346, 98] width 90 height 20
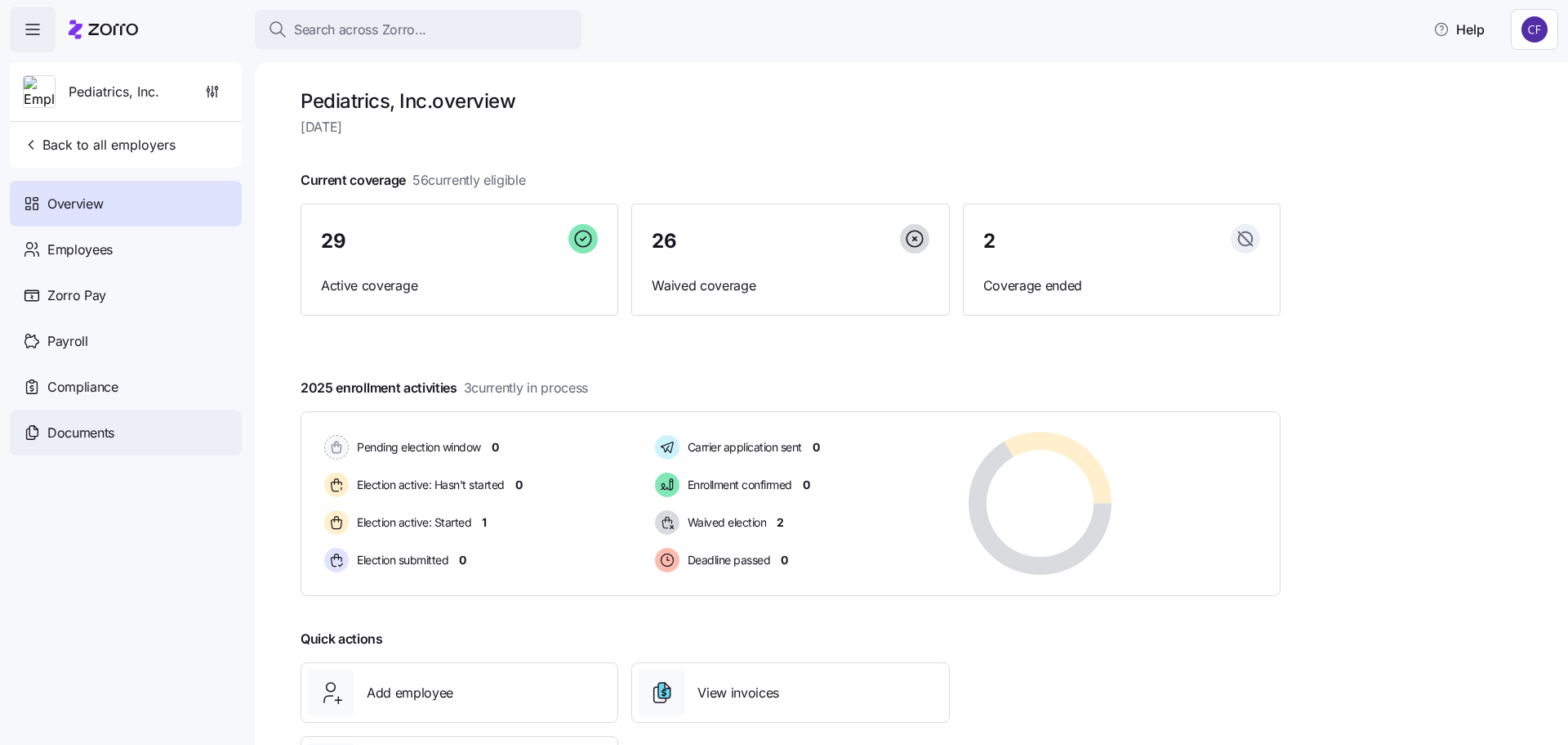
click at [97, 423] on span "Documents" at bounding box center [81, 432] width 67 height 20
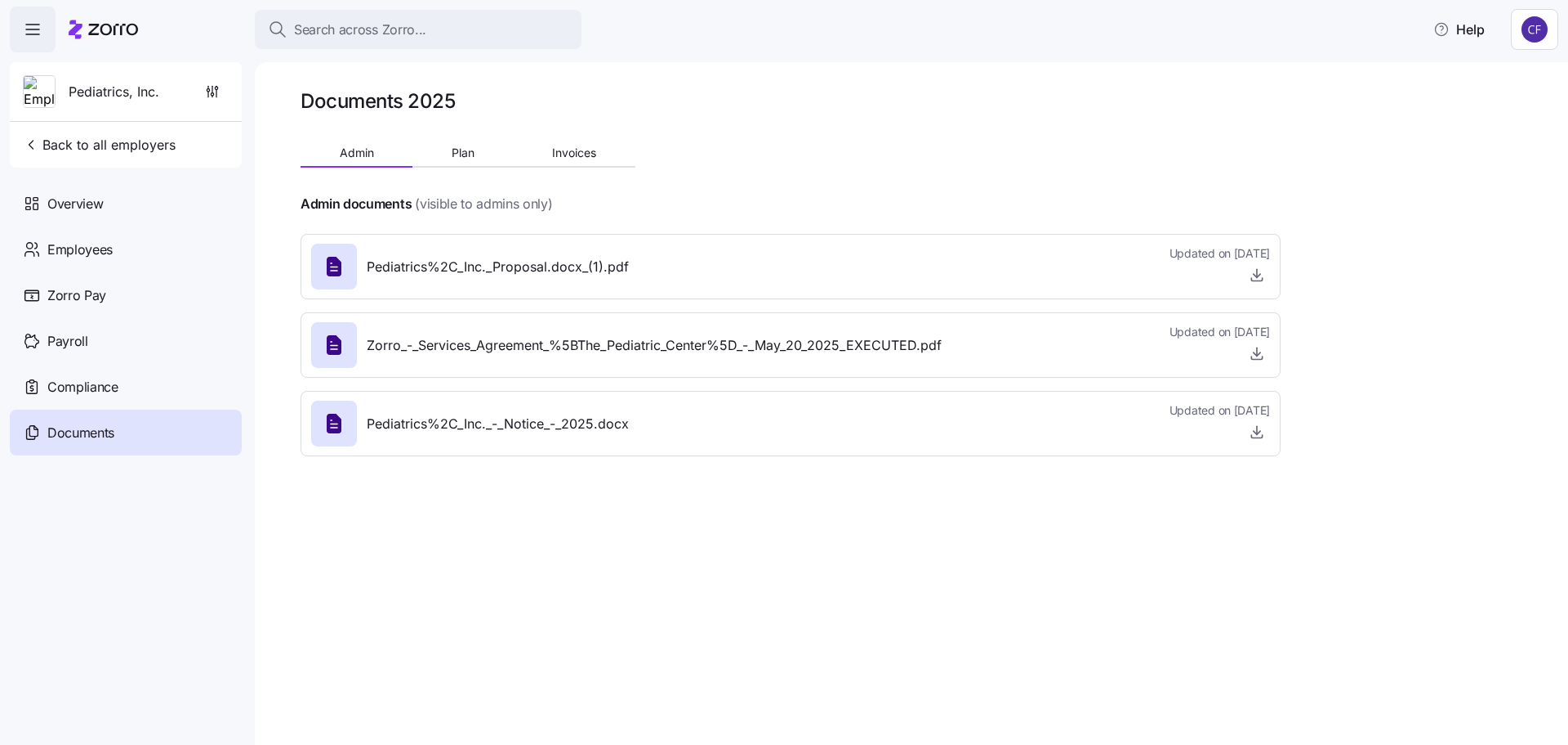
click at [505, 426] on span "Pediatrics%2C_Inc._-_Notice_-_2025.docx" at bounding box center [498, 423] width 262 height 20
click at [1255, 431] on icon "button" at bounding box center [1257, 431] width 16 height 16
click at [459, 151] on span "Plan" at bounding box center [463, 152] width 23 height 12
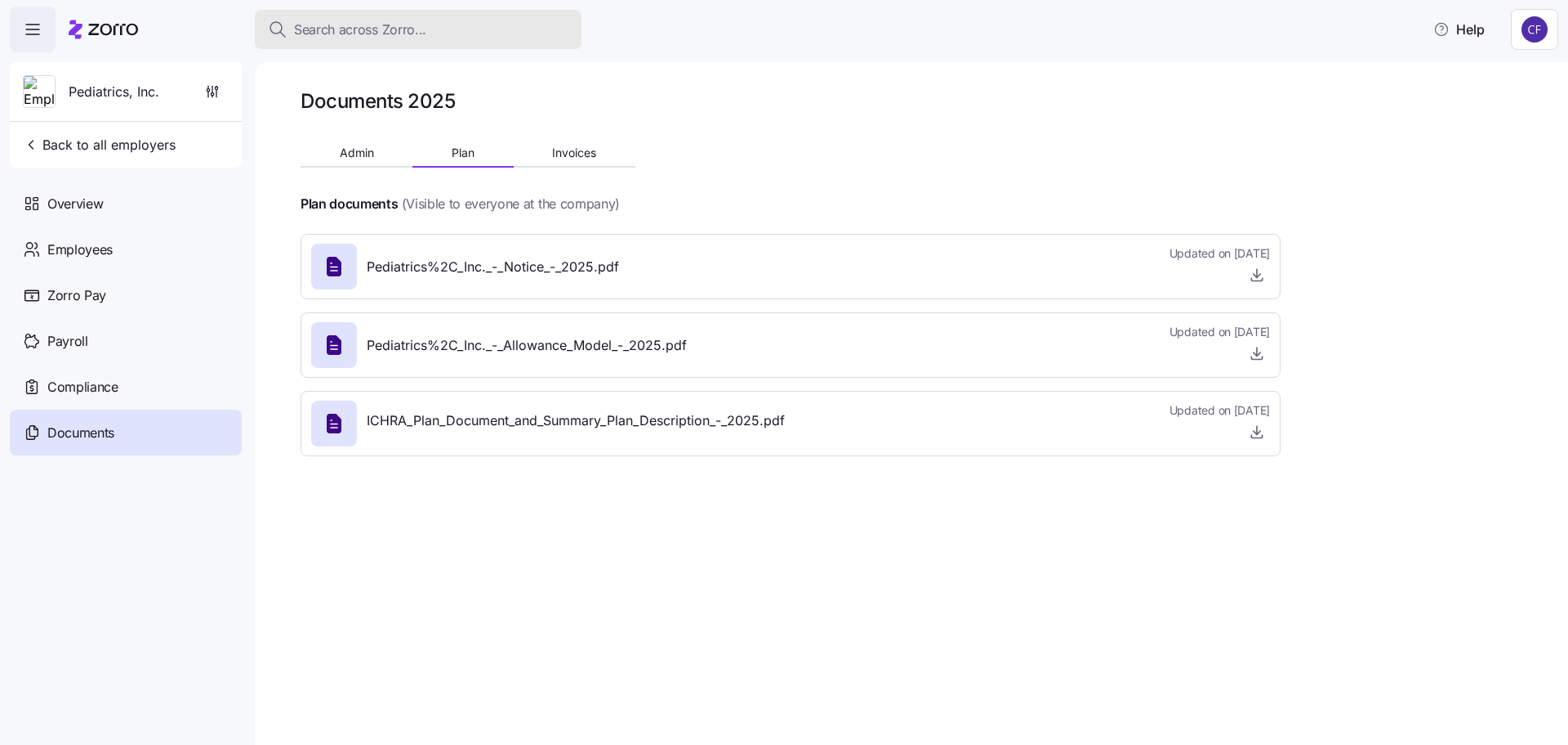
click at [335, 35] on span "Search across Zorro..." at bounding box center [359, 29] width 132 height 20
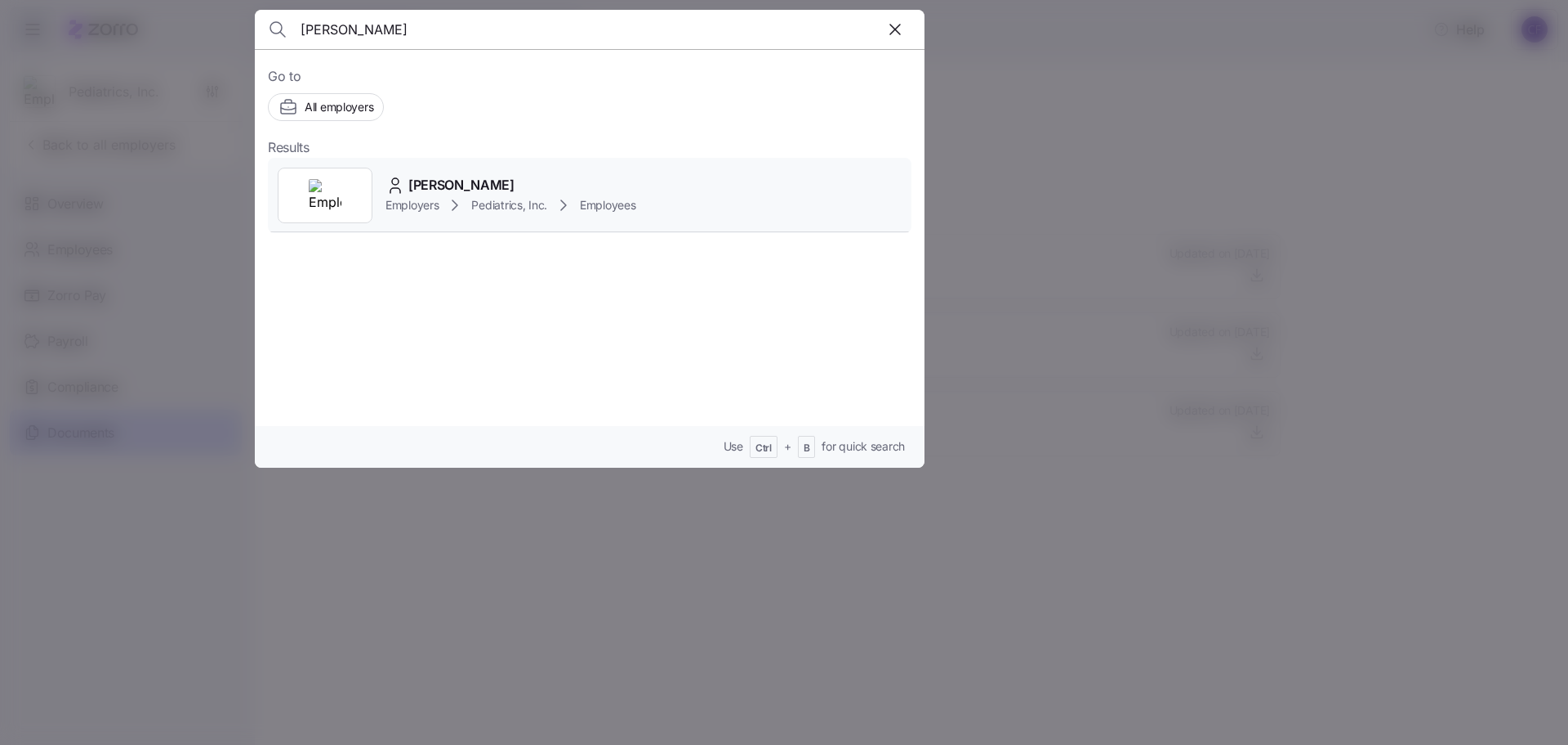
type input "[PERSON_NAME]"
click at [418, 175] on span "[PERSON_NAME]" at bounding box center [461, 184] width 106 height 20
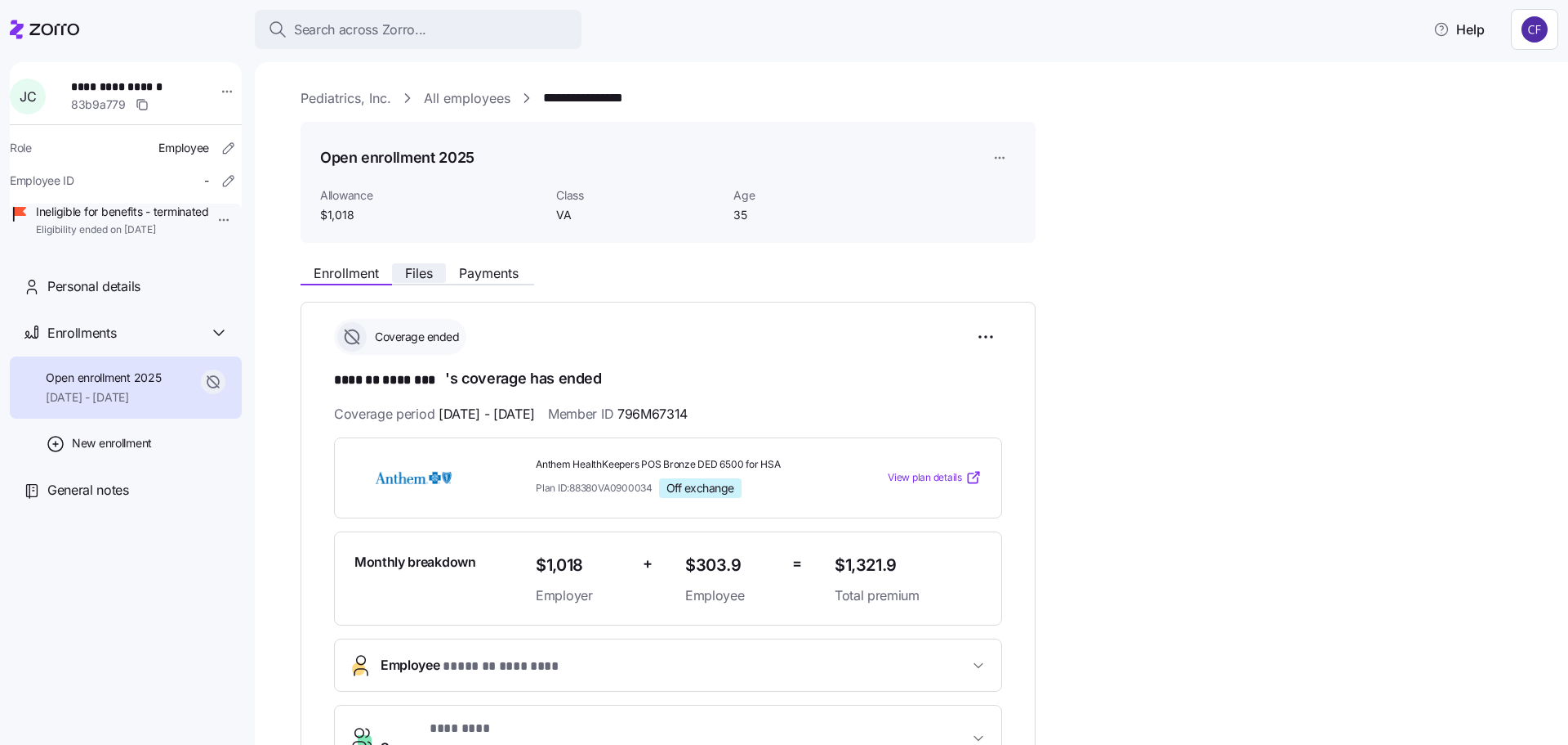
click at [419, 276] on span "Files" at bounding box center [419, 273] width 27 height 13
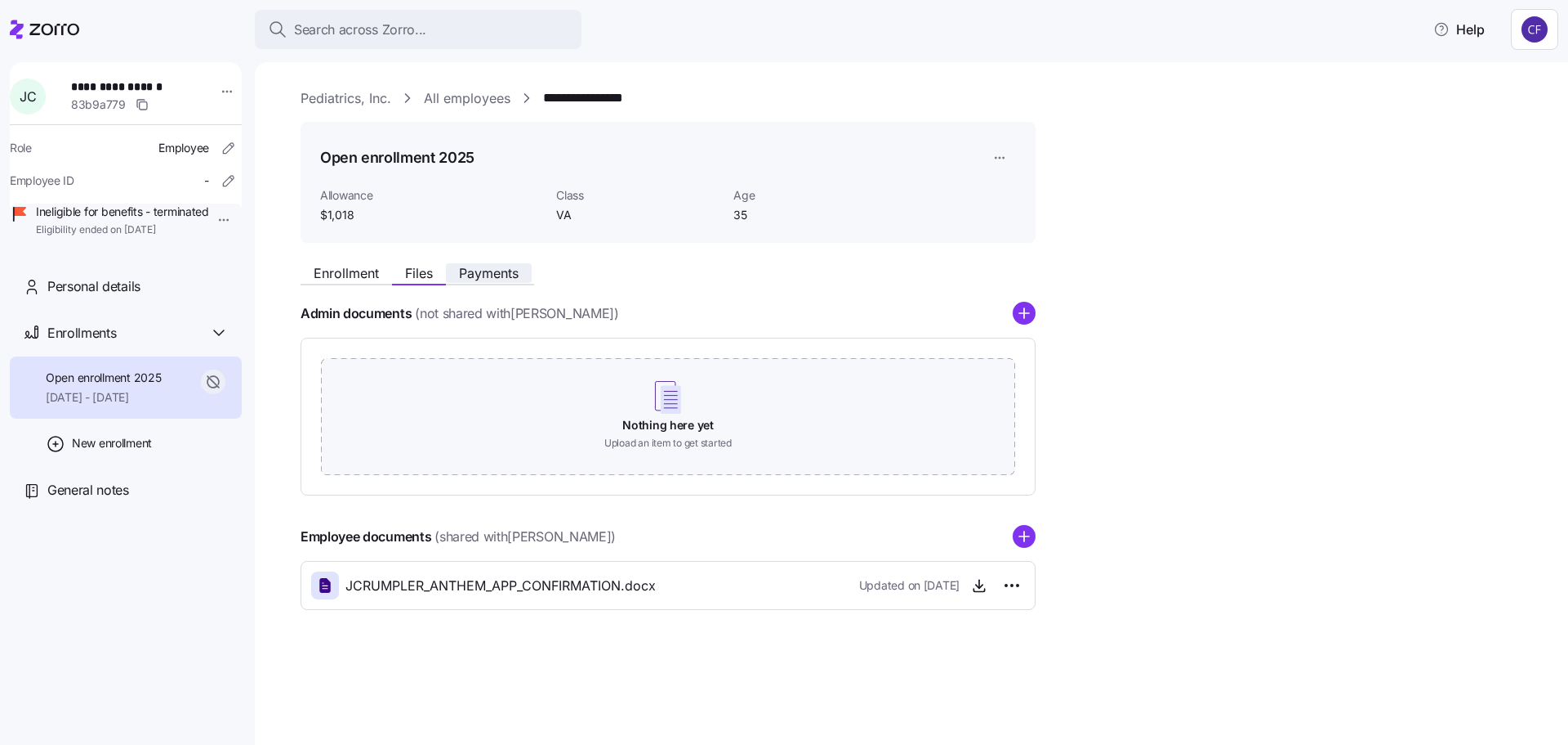
click at [488, 278] on span "Payments" at bounding box center [489, 273] width 59 height 13
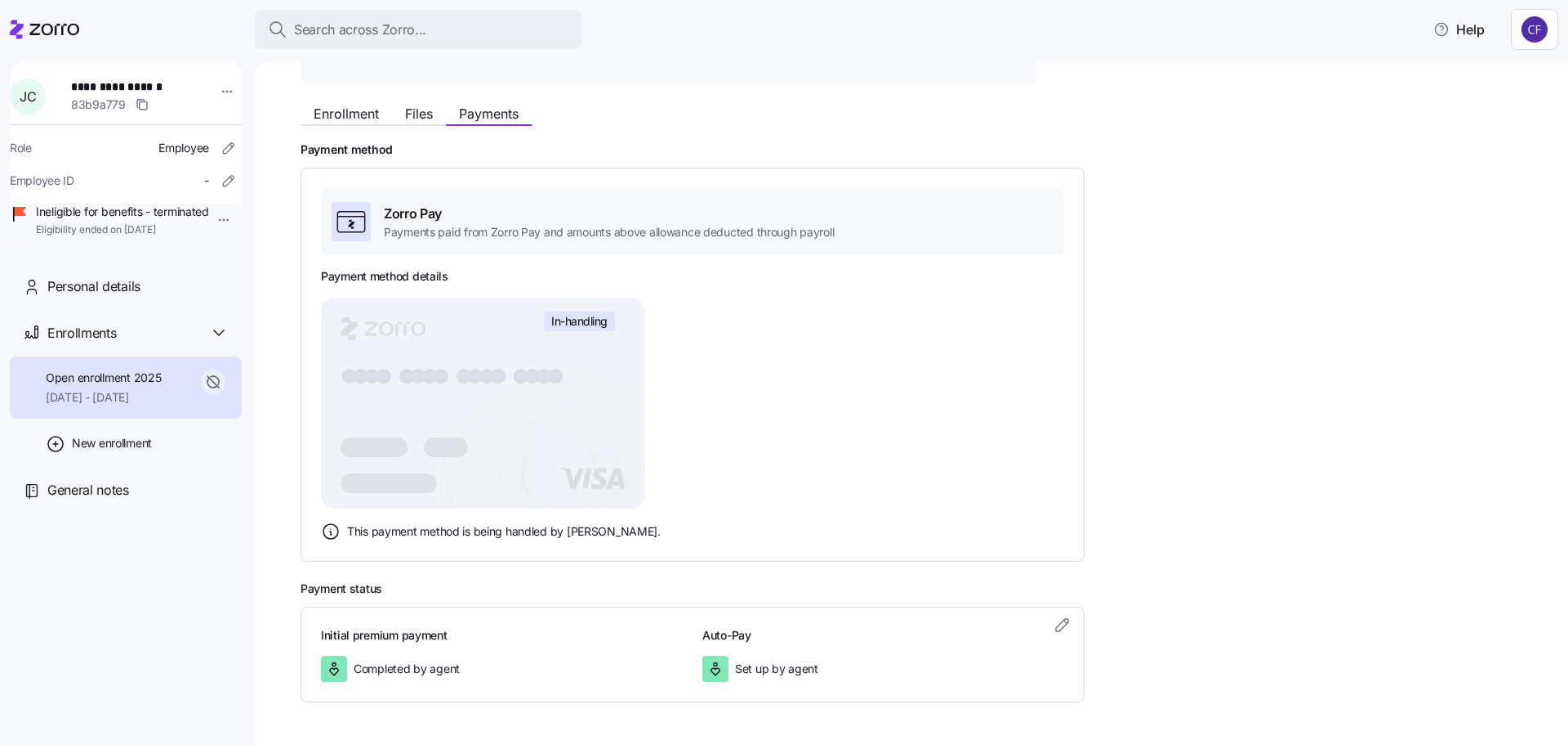
scroll to position [164, 0]
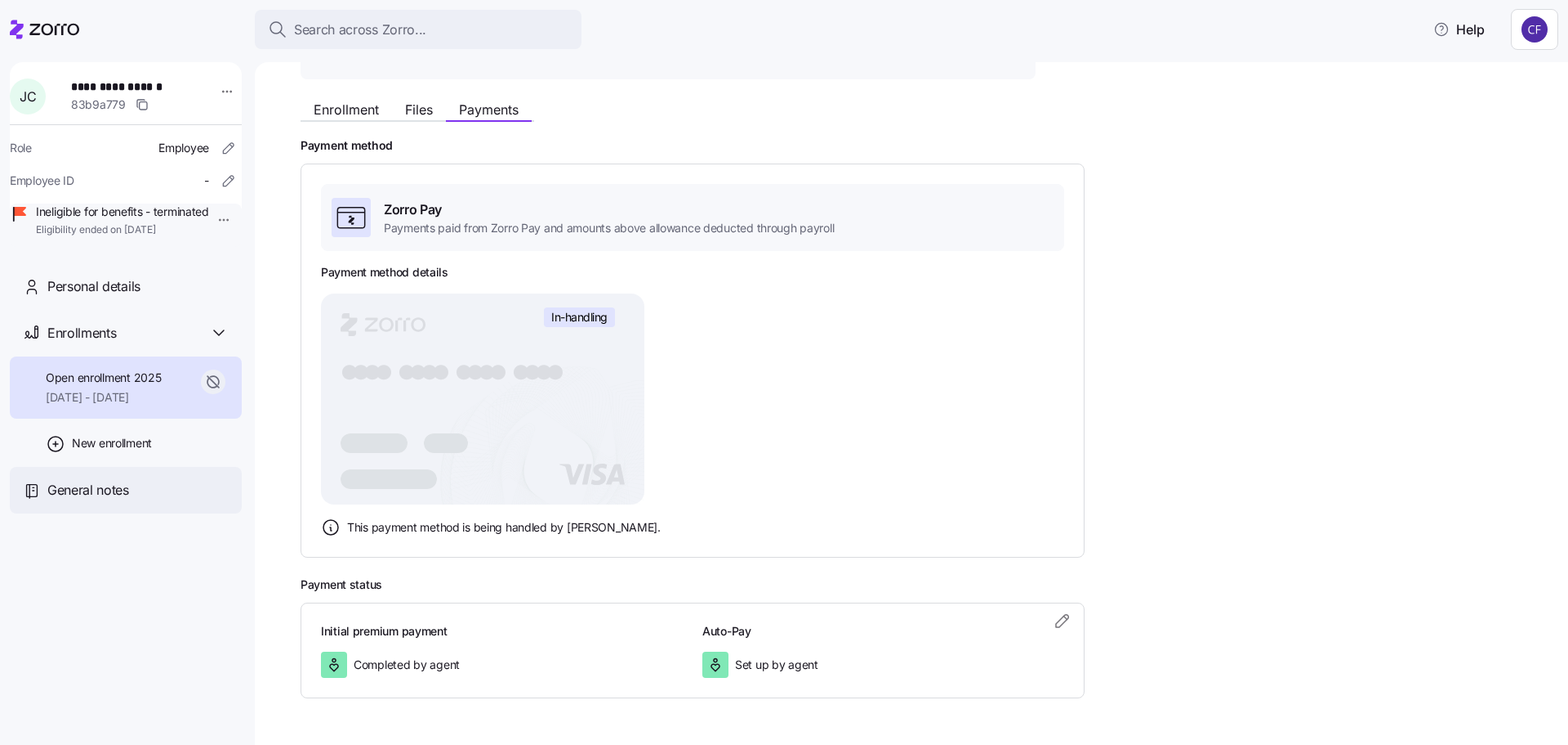
click at [69, 501] on span "General notes" at bounding box center [89, 490] width 81 height 20
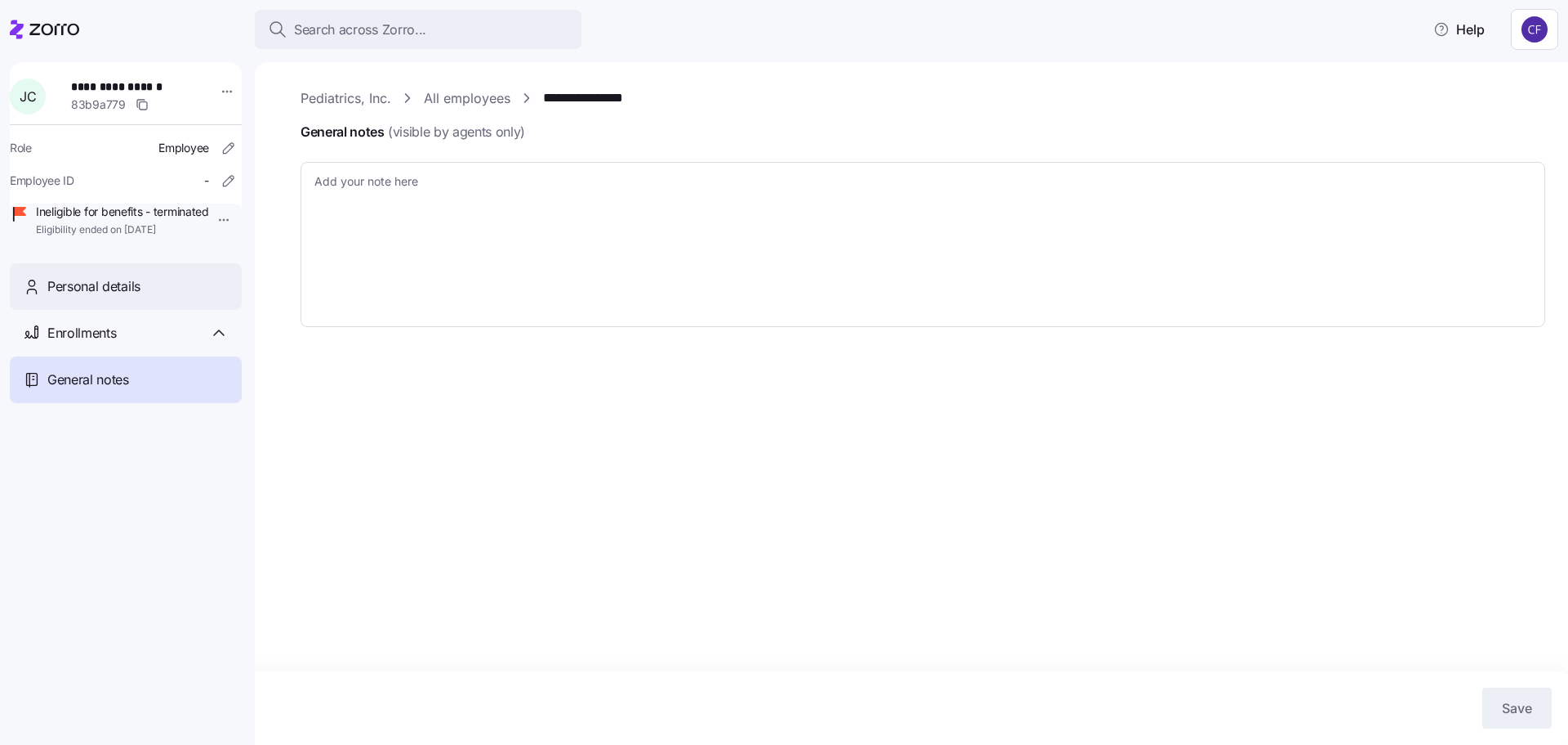
click at [128, 297] on span "Personal details" at bounding box center [94, 286] width 93 height 20
type textarea "x"
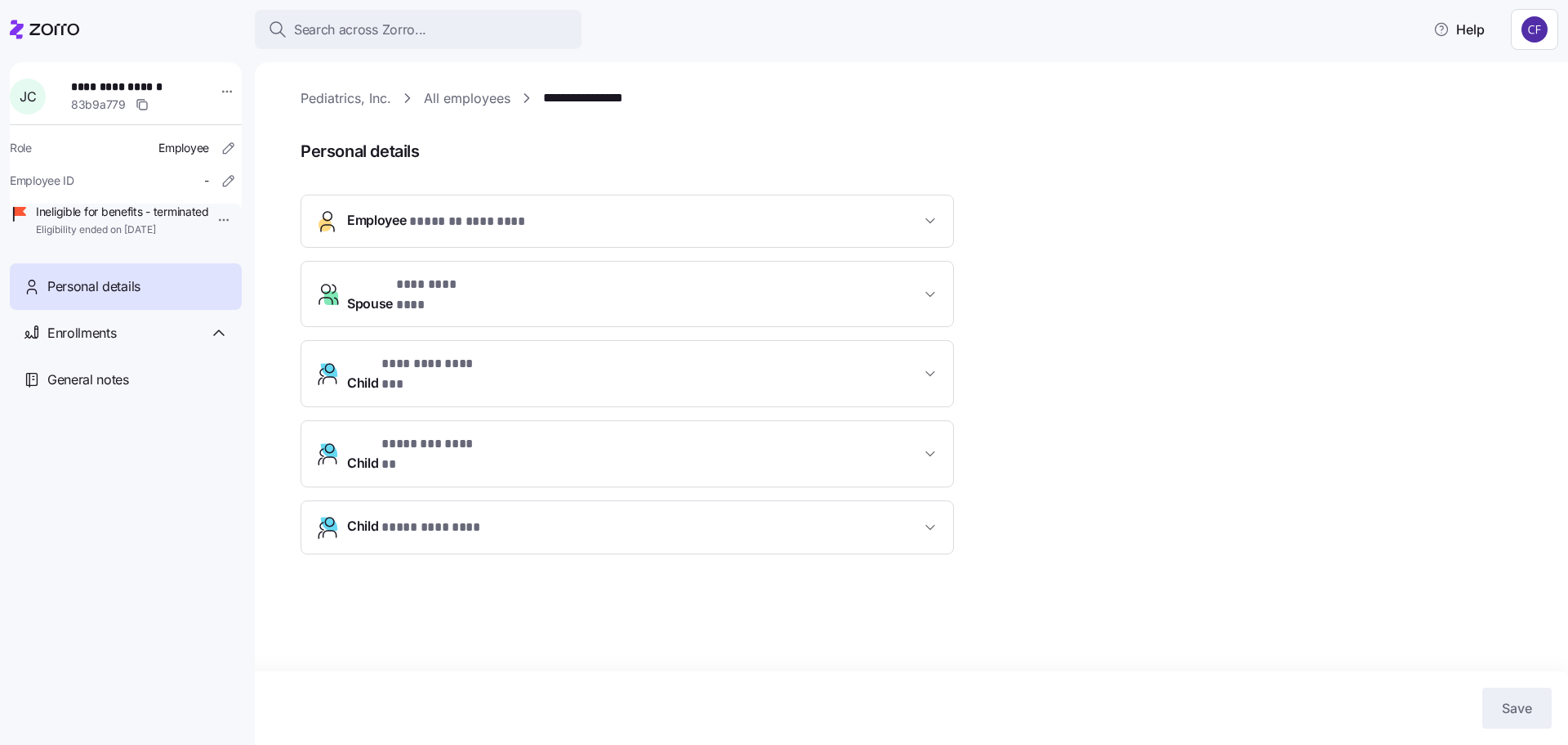
click at [137, 220] on span "Ineligible for benefits - terminated" at bounding box center [123, 212] width 174 height 16
click at [460, 100] on link "All employees" at bounding box center [467, 98] width 87 height 20
